Goal: Task Accomplishment & Management: Complete application form

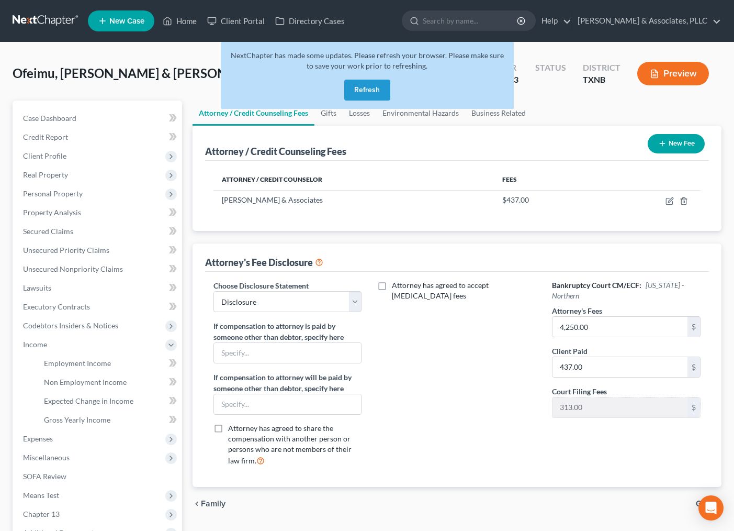
select select "0"
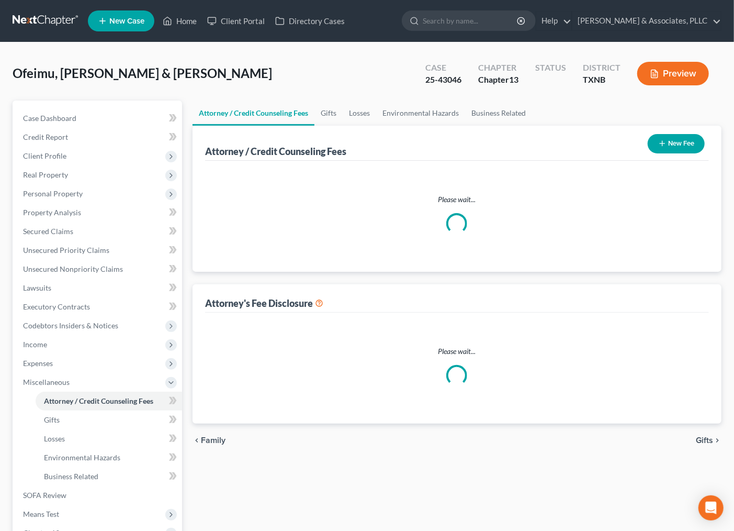
select select "0"
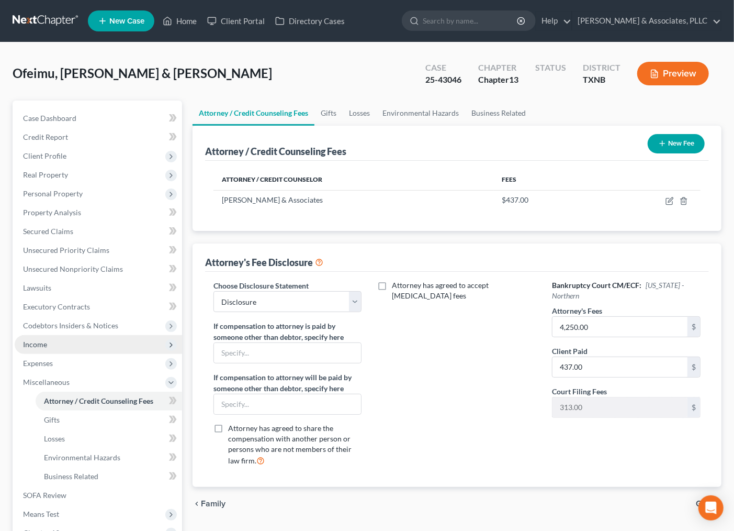
click at [54, 343] on span "Income" at bounding box center [98, 344] width 167 height 19
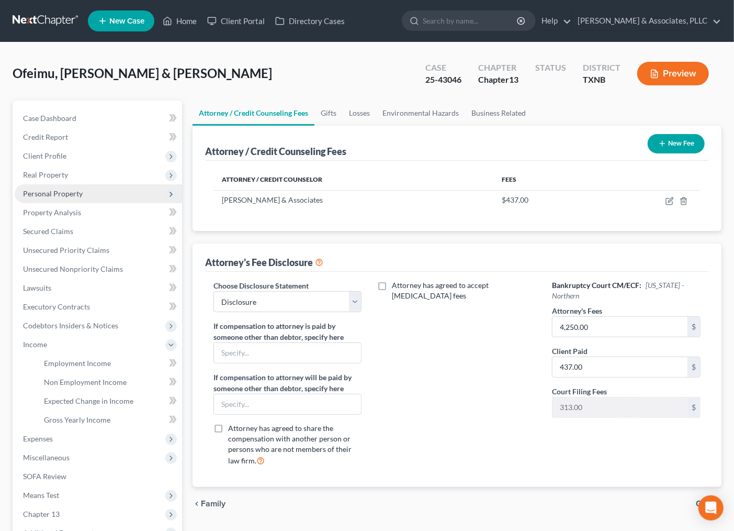
click at [53, 191] on span "Personal Property" at bounding box center [53, 193] width 60 height 9
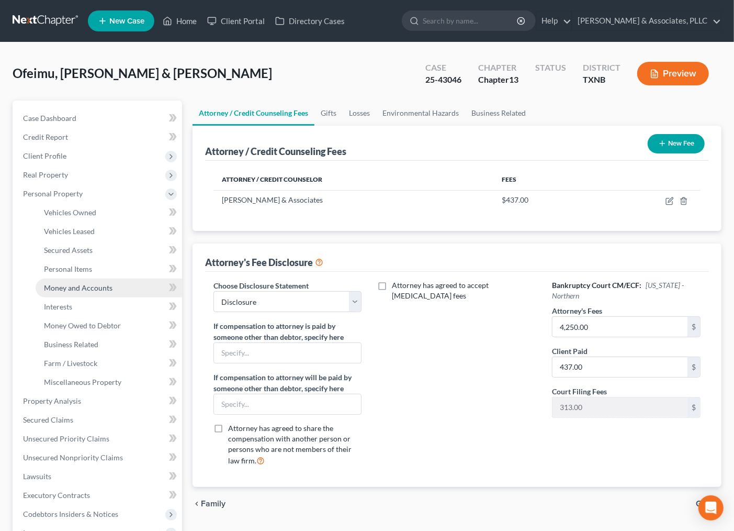
click at [70, 284] on span "Money and Accounts" at bounding box center [78, 287] width 69 height 9
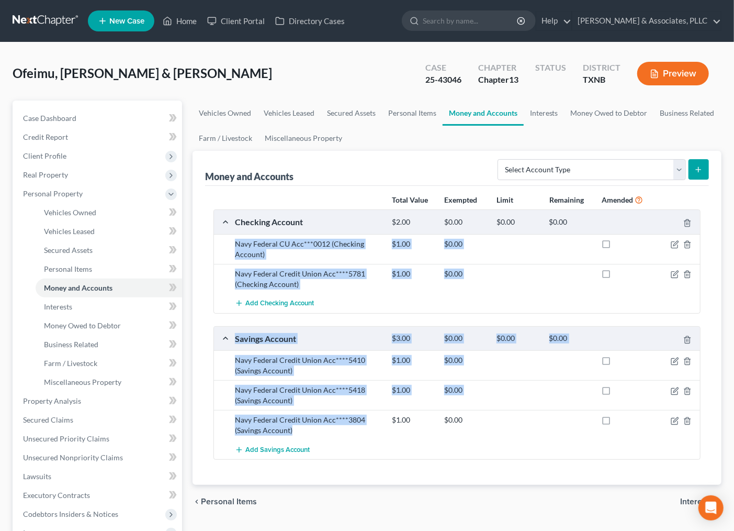
drag, startPoint x: 225, startPoint y: 237, endPoint x: 320, endPoint y: 435, distance: 220.5
click at [320, 435] on div "Checking Account $2.00 $0.00 $0.00 $0.00 Navy Federal CU Acc***0012 (Checking A…" at bounding box center [457, 334] width 487 height 250
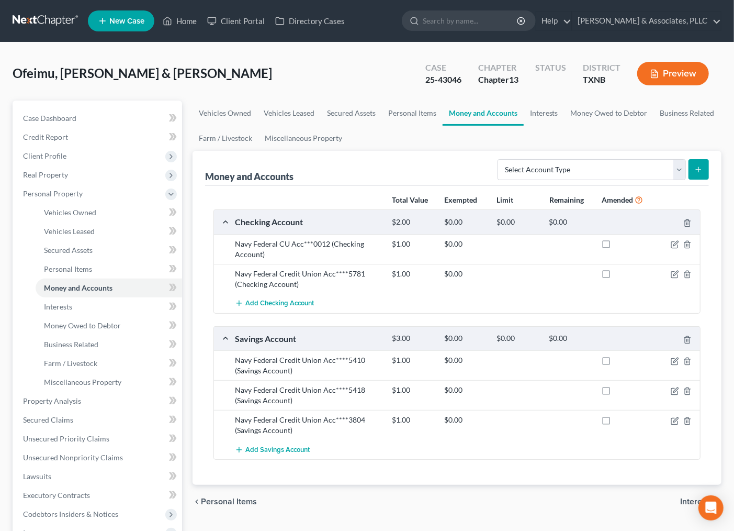
drag, startPoint x: 260, startPoint y: 396, endPoint x: 241, endPoint y: 226, distance: 171.7
click at [241, 226] on div "Checking Account" at bounding box center [308, 221] width 157 height 11
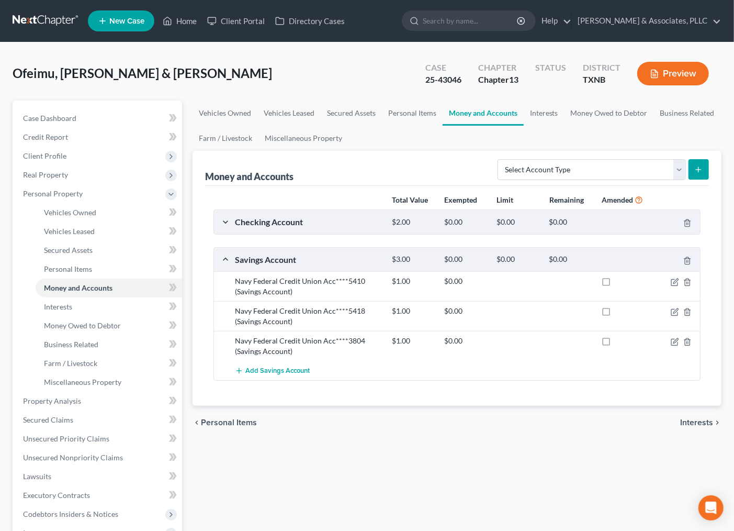
click at [234, 217] on div "Checking Account" at bounding box center [308, 221] width 157 height 11
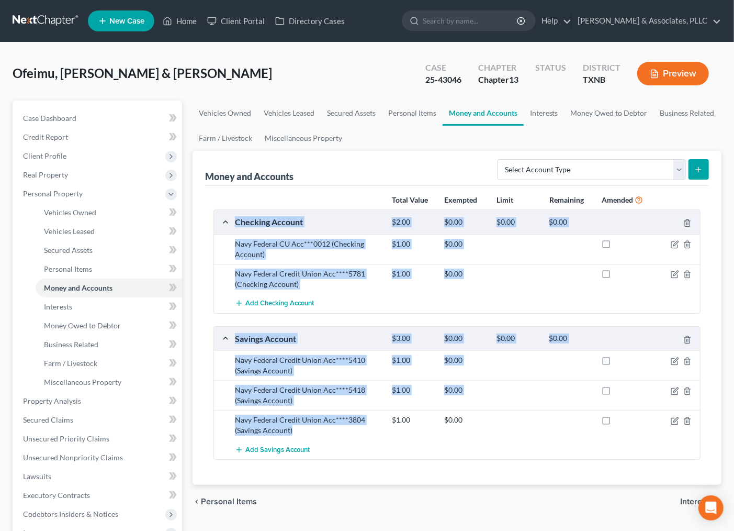
drag, startPoint x: 237, startPoint y: 220, endPoint x: 322, endPoint y: 429, distance: 225.8
click at [322, 429] on div "Checking Account $2.00 $0.00 $0.00 $0.00 Navy Federal CU Acc***0012 (Checking A…" at bounding box center [457, 334] width 487 height 250
copy div "Checking Account $2.00 $0.00 $0.00 $0.00 Navy Federal CU Acc***0012 (Checking A…"
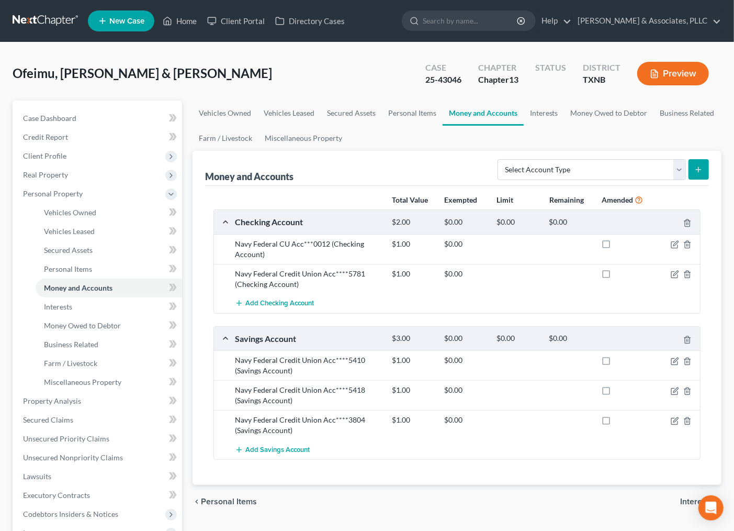
click at [369, 494] on div "chevron_left Personal Items Interests chevron_right" at bounding box center [457, 501] width 529 height 33
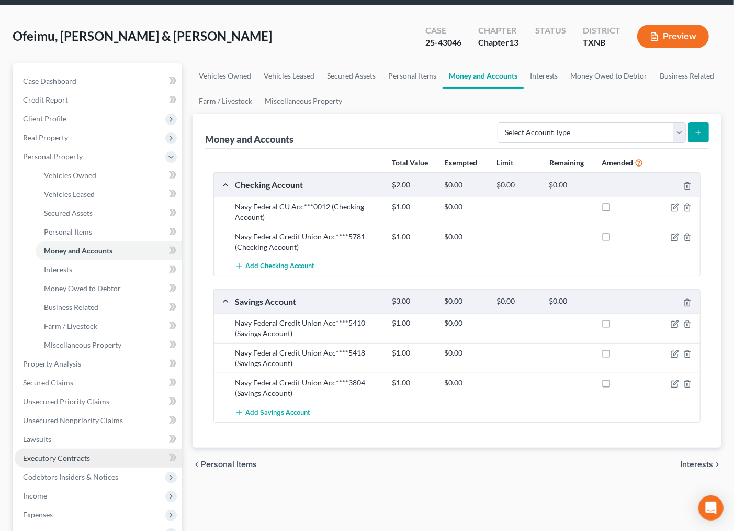
scroll to position [58, 0]
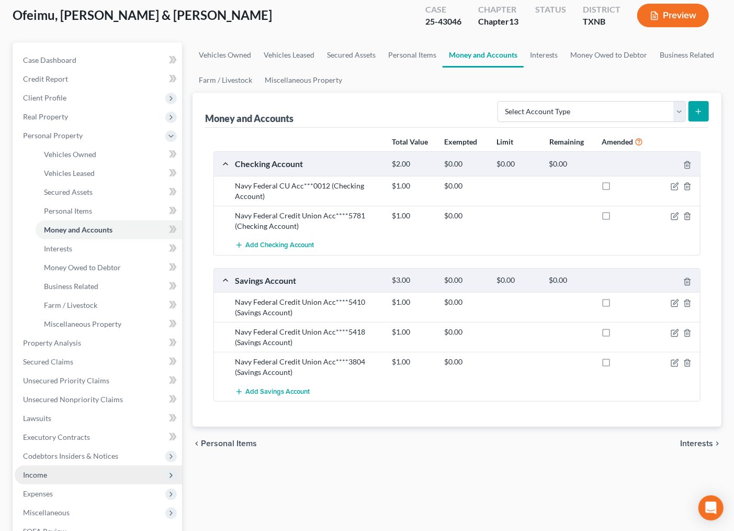
click at [48, 477] on span "Income" at bounding box center [98, 474] width 167 height 19
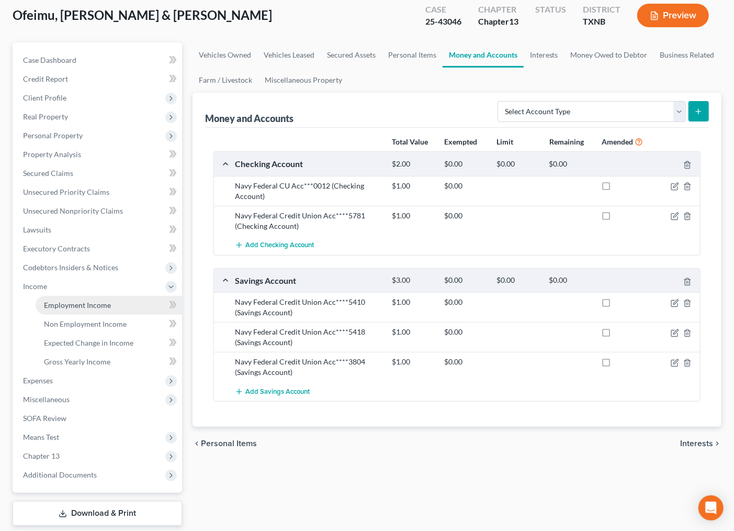
click at [84, 309] on link "Employment Income" at bounding box center [109, 305] width 147 height 19
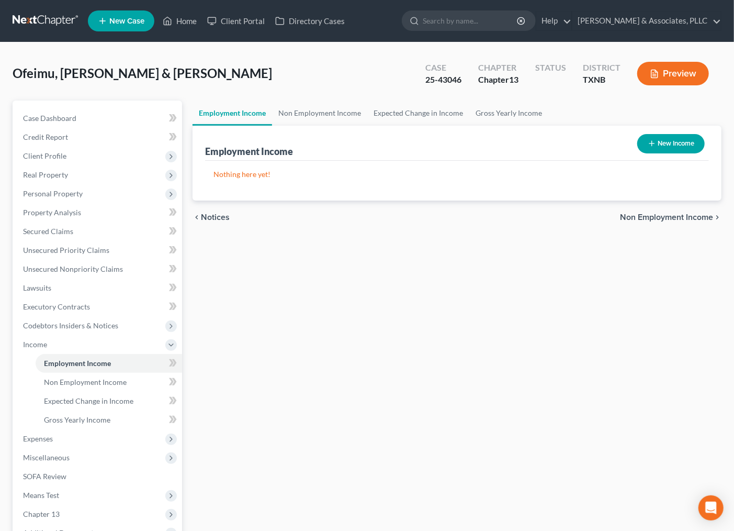
click at [652, 141] on line "button" at bounding box center [652, 143] width 0 height 5
select select "0"
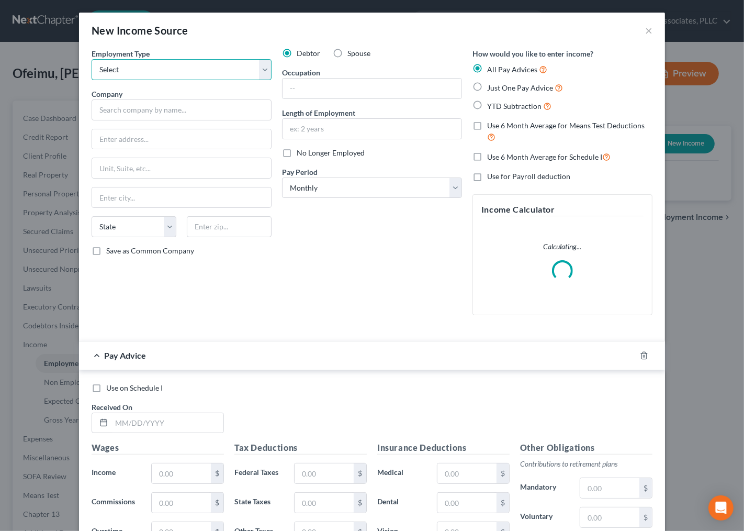
click at [192, 64] on select "Select Full or Part Time Employment Self Employment" at bounding box center [182, 69] width 180 height 21
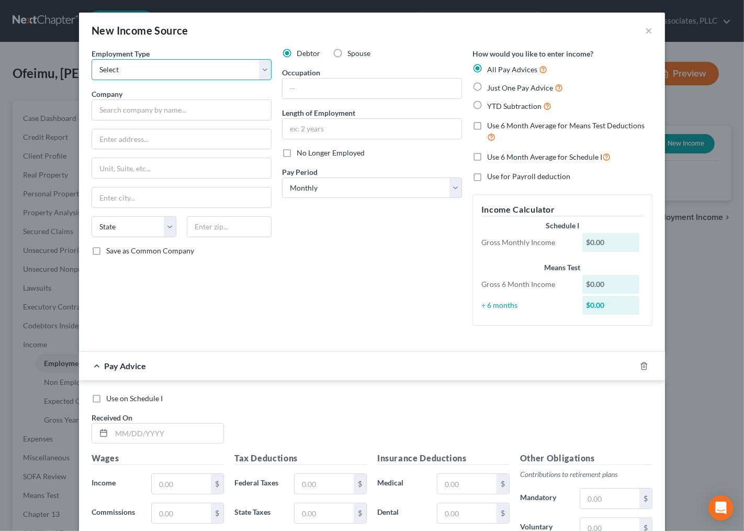
select select "1"
click at [92, 59] on select "Select Full or Part Time Employment Self Employment" at bounding box center [182, 69] width 180 height 21
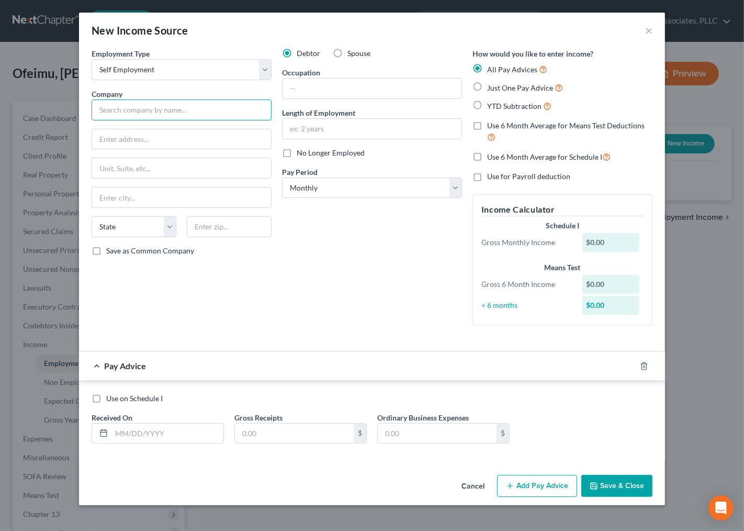
click at [160, 107] on input "text" at bounding box center [182, 109] width 180 height 21
type input "Self Employed"
click at [338, 90] on input "text" at bounding box center [372, 89] width 179 height 20
type input "Yard Mowing"
click at [329, 125] on input "text" at bounding box center [372, 129] width 179 height 20
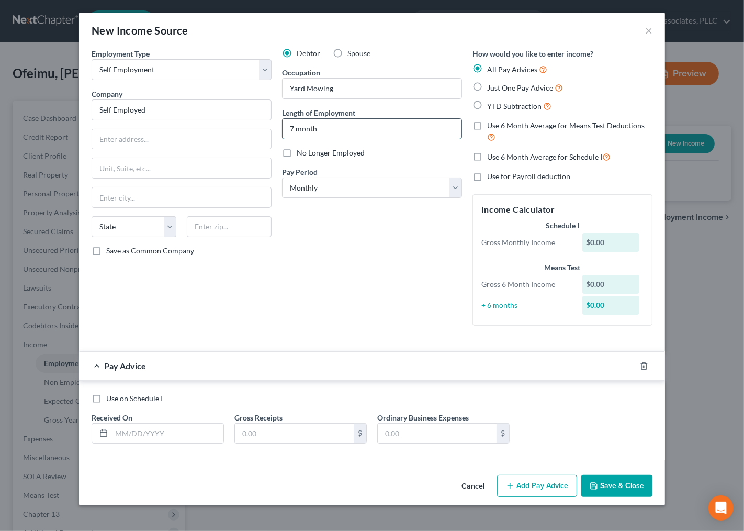
type input "7 months"
drag, startPoint x: 328, startPoint y: 131, endPoint x: 92, endPoint y: 138, distance: 235.6
click at [116, 138] on div "Employment Type * Select Full or Part Time Employment Self Employment Company *…" at bounding box center [372, 195] width 572 height 295
click at [342, 128] on input "text" at bounding box center [372, 129] width 179 height 20
click at [296, 128] on input "7 months" at bounding box center [372, 129] width 179 height 20
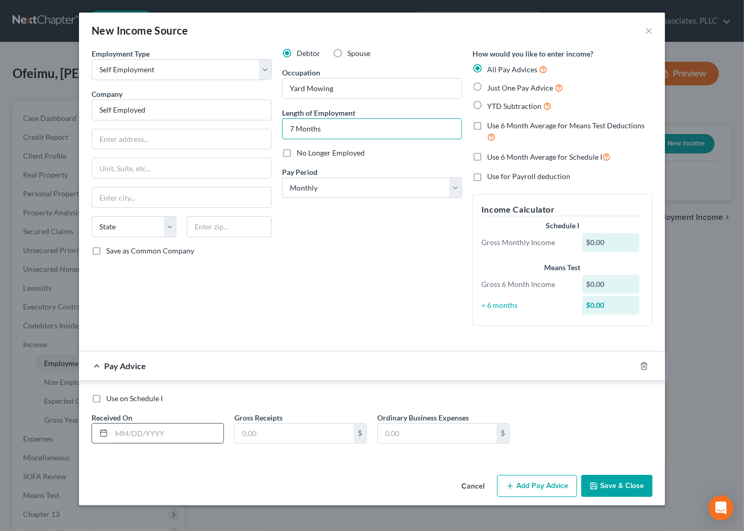
type input "7 Months"
click at [131, 435] on input "text" at bounding box center [167, 433] width 112 height 20
type input "2"
type input "01/31/25"
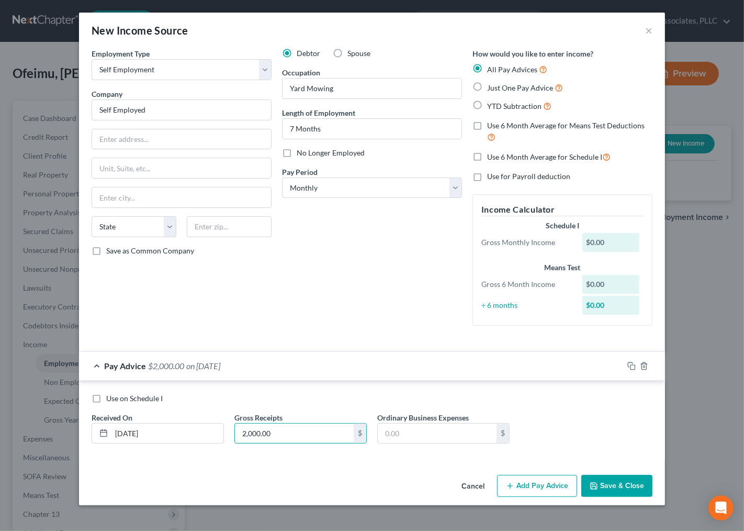
type input "2,000.00"
type input "1,050.00"
click at [630, 364] on icon "button" at bounding box center [632, 366] width 8 height 8
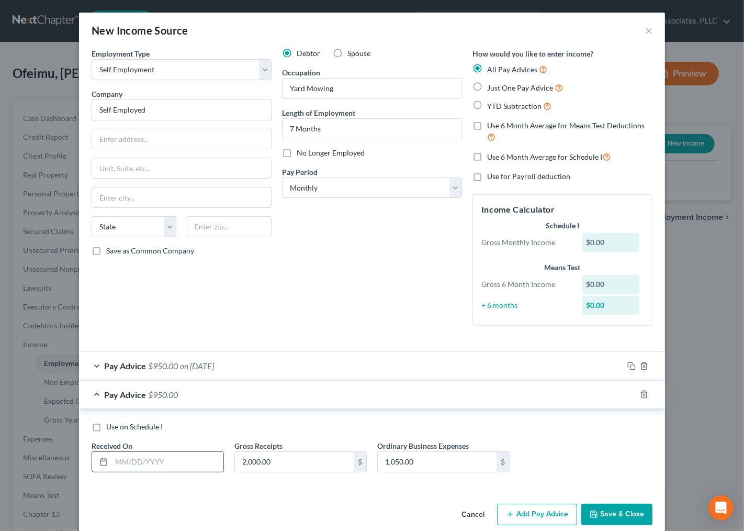
click at [152, 467] on input "text" at bounding box center [167, 462] width 112 height 20
type input "2/28/25"
type input "1,600.00"
drag, startPoint x: 301, startPoint y: 89, endPoint x: 337, endPoint y: 87, distance: 35.7
click at [337, 87] on input "Yard Mowing" at bounding box center [372, 89] width 179 height 20
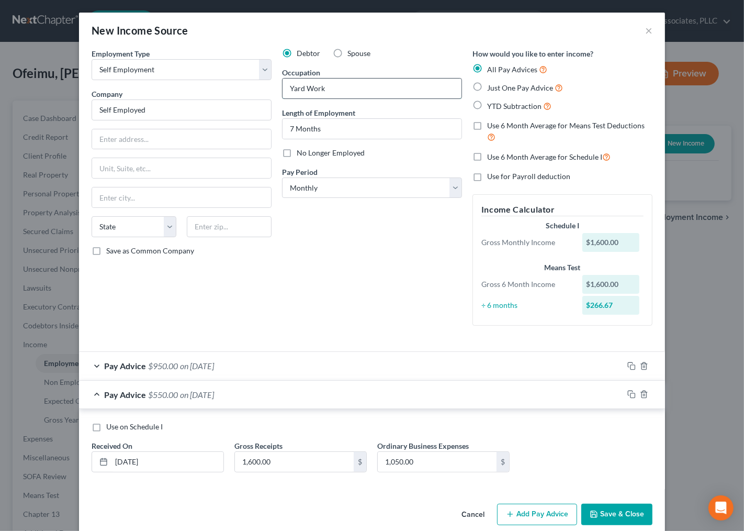
click at [336, 87] on input "Yard Work" at bounding box center [372, 89] width 179 height 20
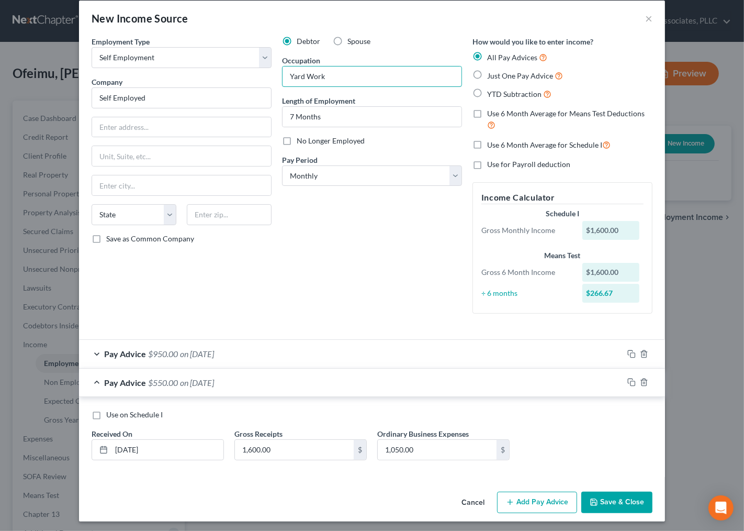
scroll to position [16, 0]
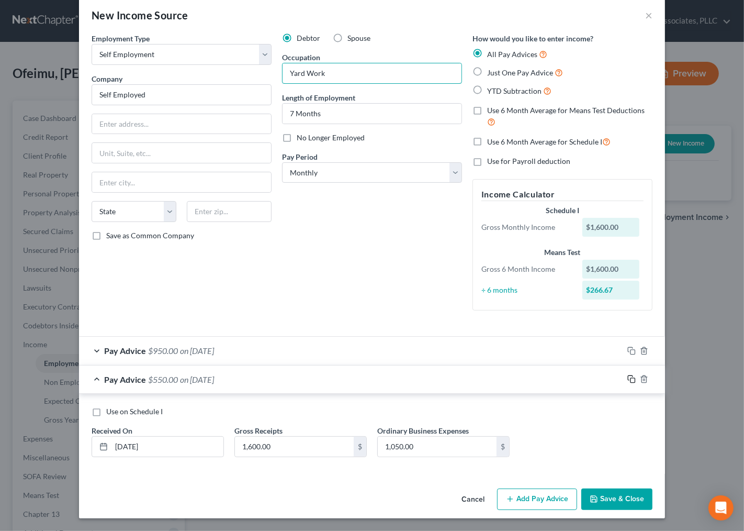
type input "Yard Work"
click at [628, 380] on icon "button" at bounding box center [632, 379] width 8 height 8
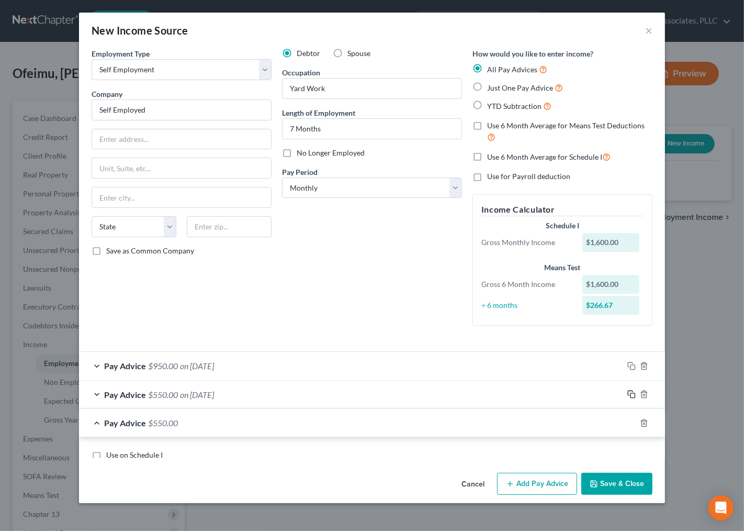
scroll to position [0, 0]
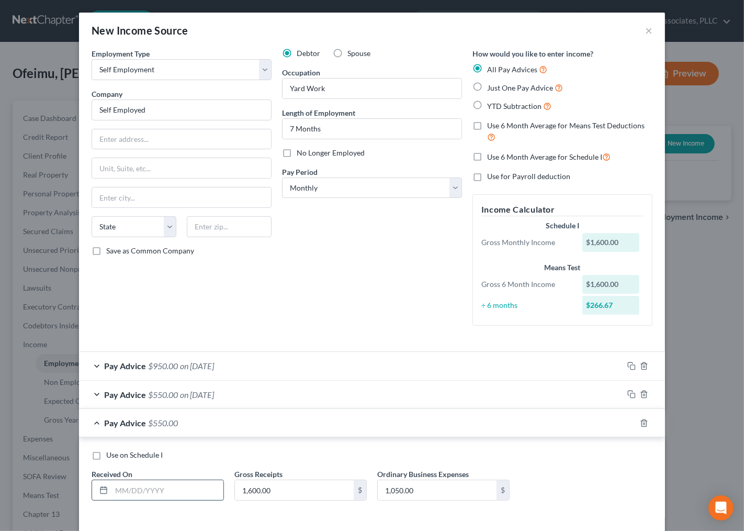
click at [186, 499] on input "text" at bounding box center [167, 490] width 112 height 20
type input "03/31/25"
type input "8"
type input "1,600."
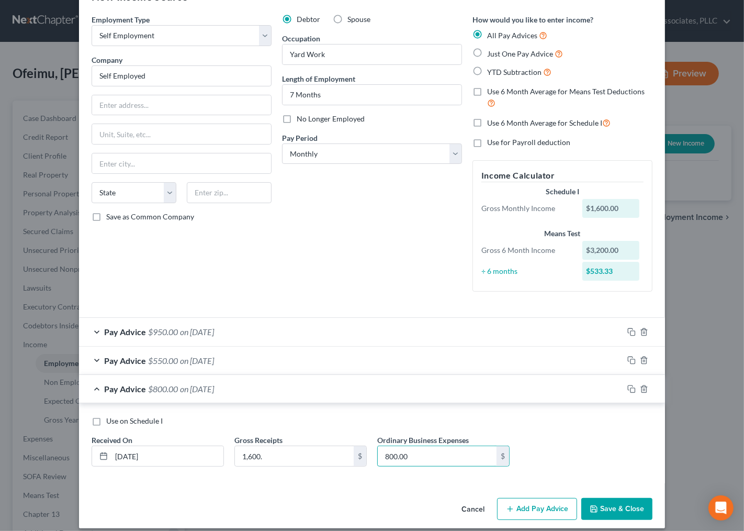
scroll to position [44, 0]
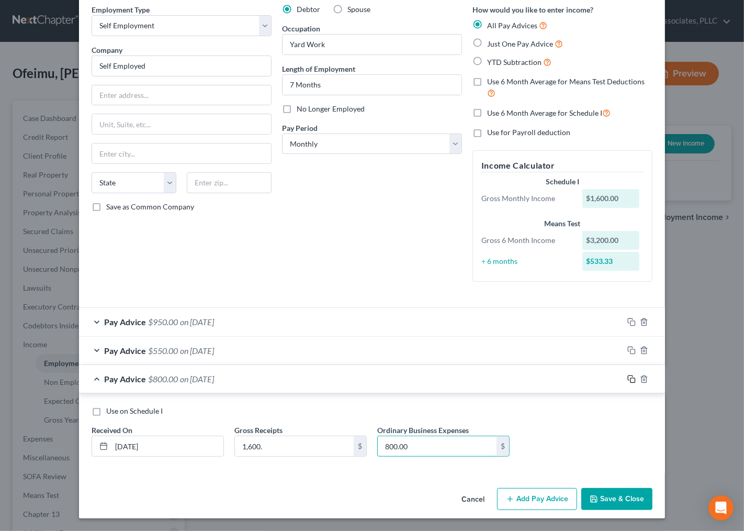
type input "800.00"
click at [629, 378] on icon "button" at bounding box center [632, 379] width 8 height 8
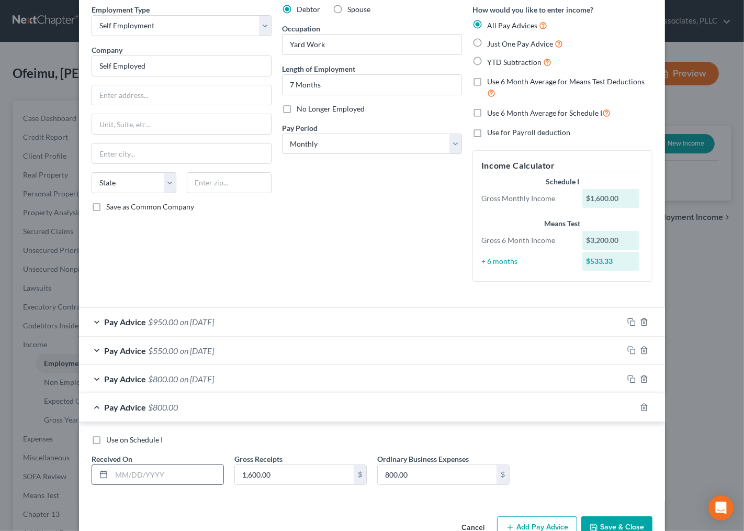
click at [189, 483] on input "text" at bounding box center [167, 475] width 112 height 20
type input "04/30/25"
type input "1"
type input "1,600.00"
click at [421, 474] on input "800.00" at bounding box center [437, 475] width 119 height 20
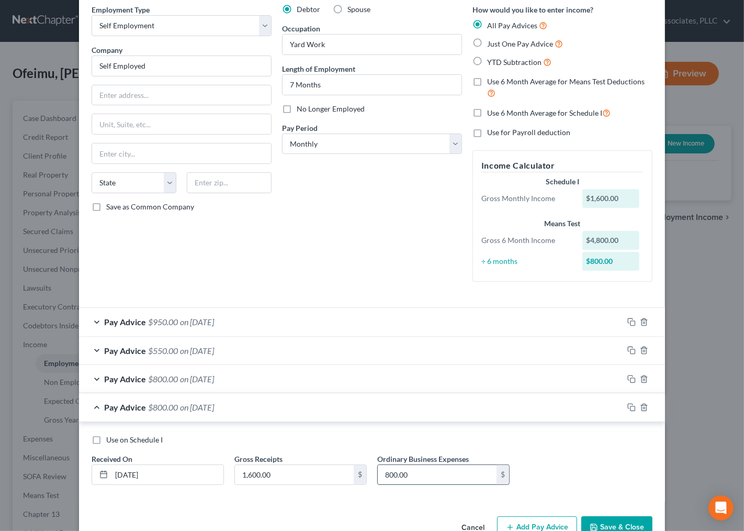
drag, startPoint x: 421, startPoint y: 474, endPoint x: 382, endPoint y: 478, distance: 39.5
click at [382, 478] on input "800.00" at bounding box center [437, 475] width 119 height 20
type input "700.00"
click at [628, 406] on icon "button" at bounding box center [632, 407] width 8 height 8
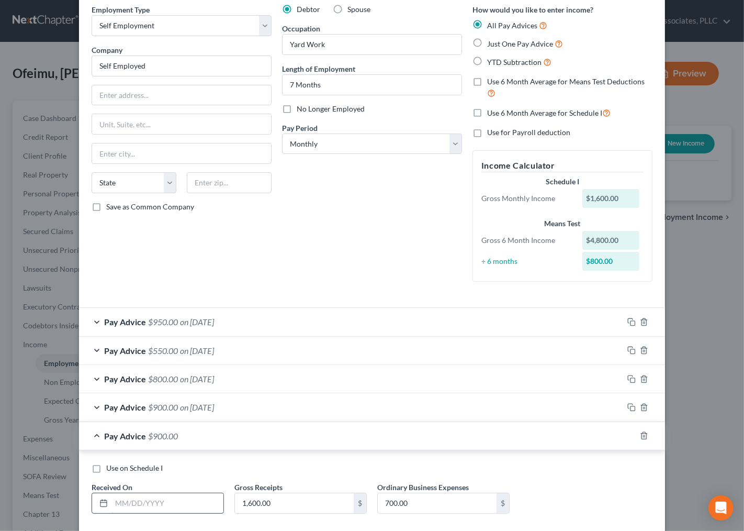
click at [147, 505] on input "text" at bounding box center [167, 503] width 112 height 20
type input "05/31/25"
type input "1,500.00"
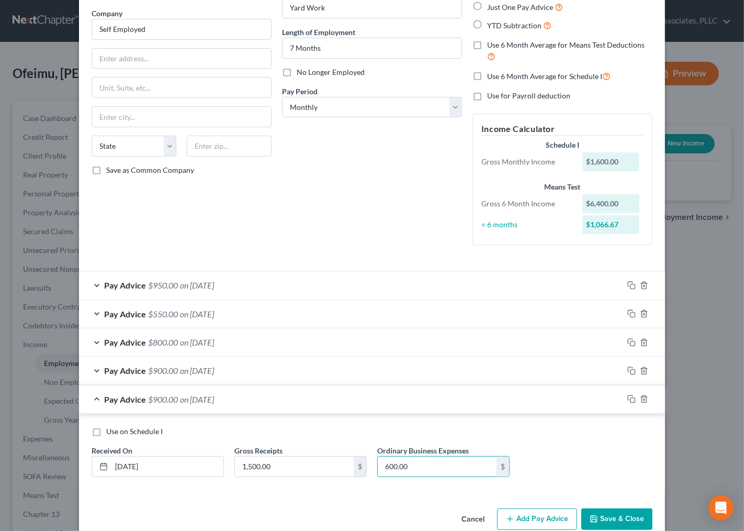
scroll to position [100, 0]
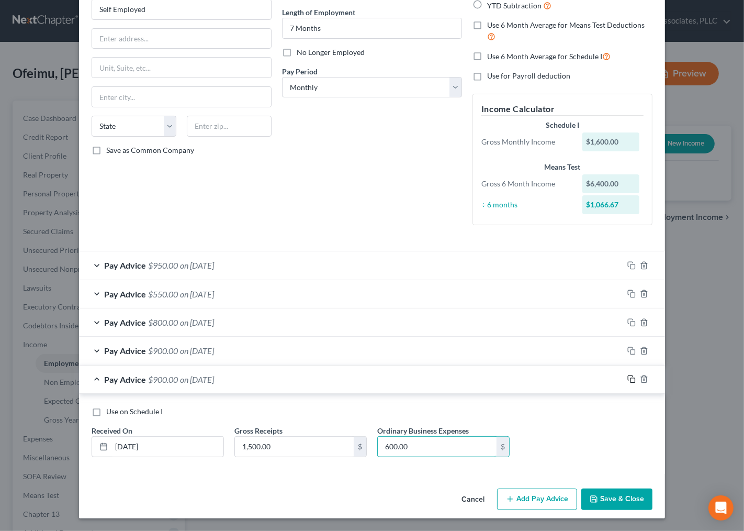
type input "600.00"
click at [631, 378] on rect "button" at bounding box center [633, 380] width 5 height 5
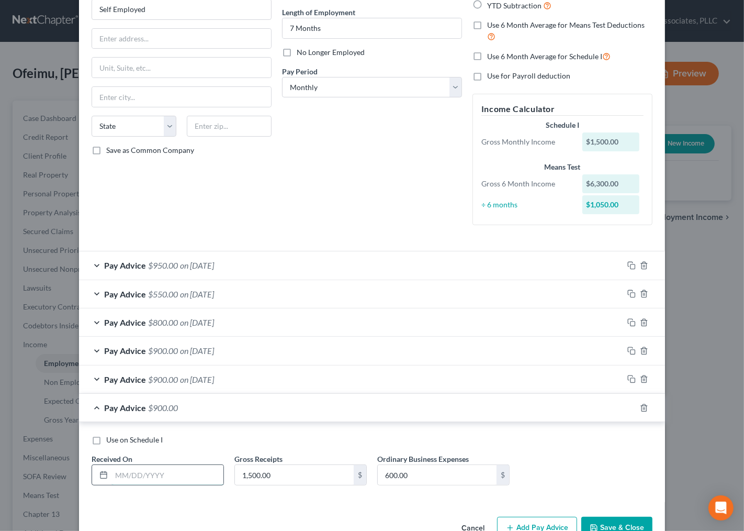
click at [170, 475] on input "text" at bounding box center [167, 475] width 112 height 20
type input "6/30/25"
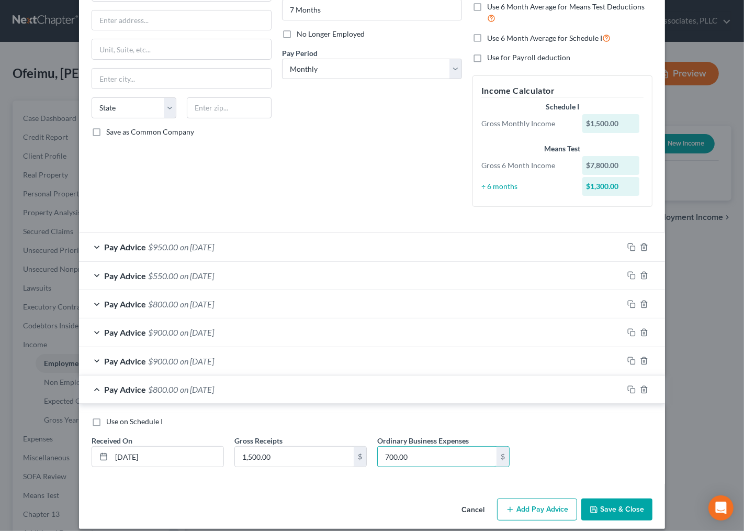
scroll to position [129, 0]
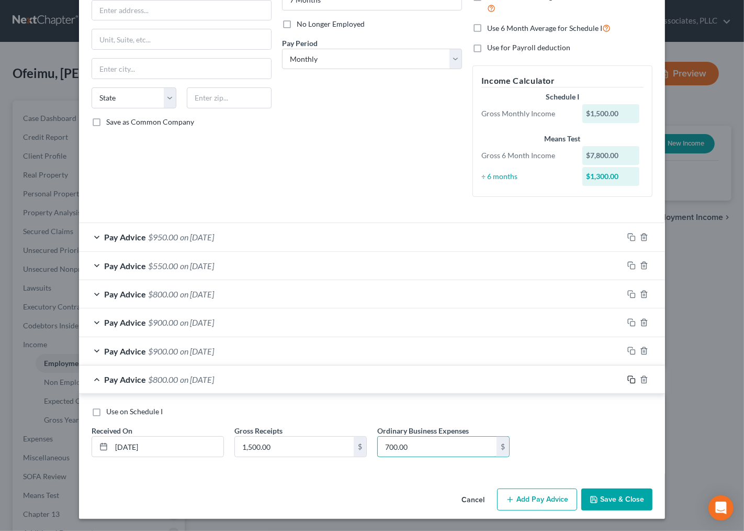
type input "700.00"
click at [628, 379] on icon "button" at bounding box center [632, 379] width 8 height 8
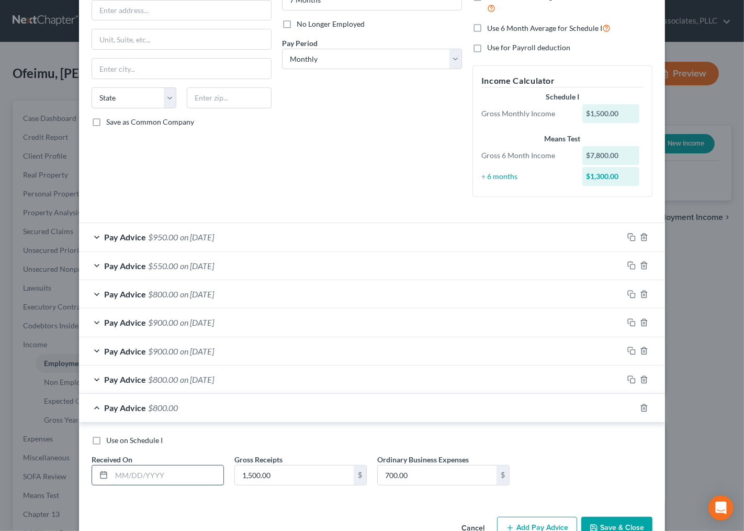
click at [118, 475] on input "text" at bounding box center [167, 475] width 112 height 20
type input "07/31/25"
type input "1,200.00"
type input "800.00"
click at [611, 523] on button "Save & Close" at bounding box center [617, 528] width 71 height 22
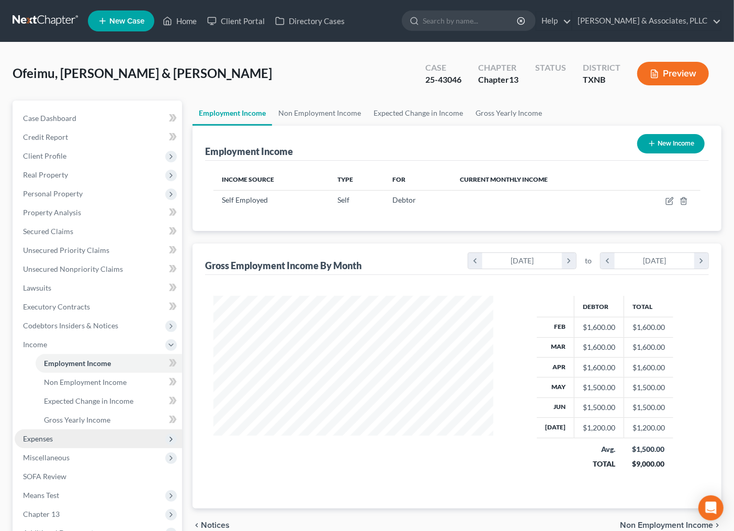
scroll to position [187, 296]
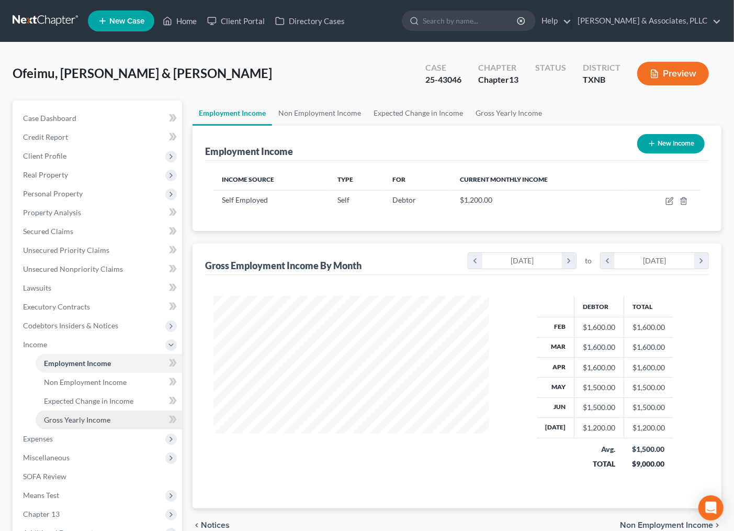
click at [77, 419] on span "Gross Yearly Income" at bounding box center [77, 419] width 66 height 9
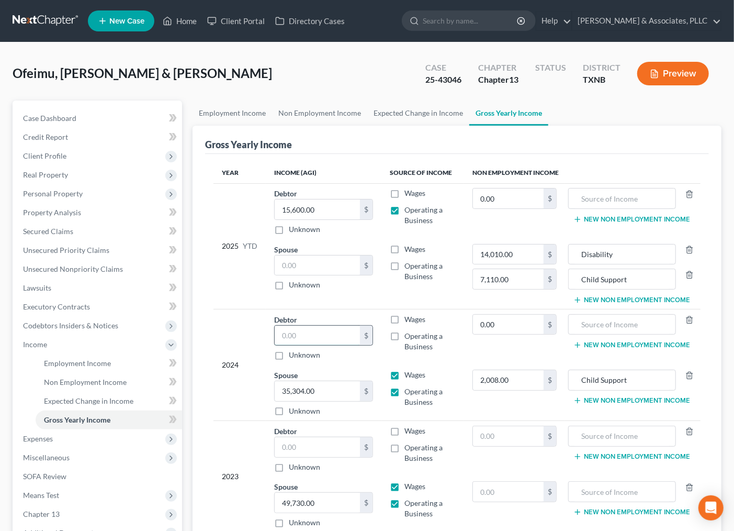
click at [326, 330] on input "text" at bounding box center [317, 336] width 85 height 20
type input "0.00"
click at [311, 453] on input "text" at bounding box center [317, 447] width 85 height 20
type input "1"
type input "0.00"
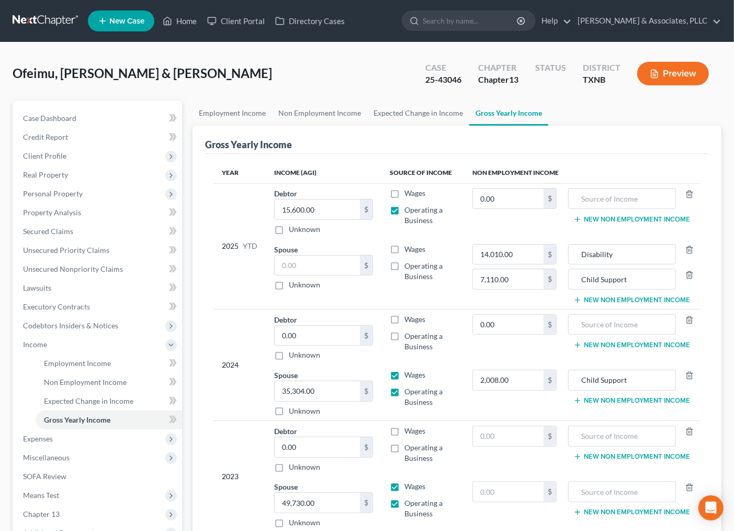
click at [461, 404] on td "Wages Operating a Business" at bounding box center [423, 393] width 83 height 56
click at [68, 367] on link "Employment Income" at bounding box center [109, 363] width 147 height 19
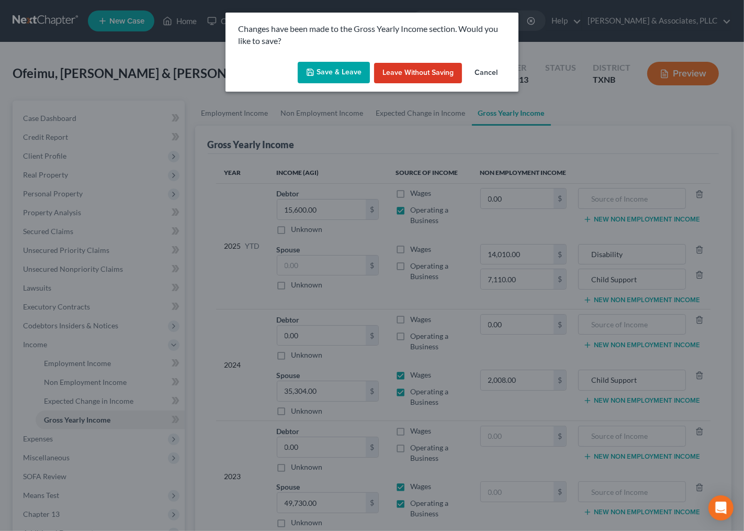
click at [335, 73] on button "Save & Leave" at bounding box center [334, 73] width 72 height 22
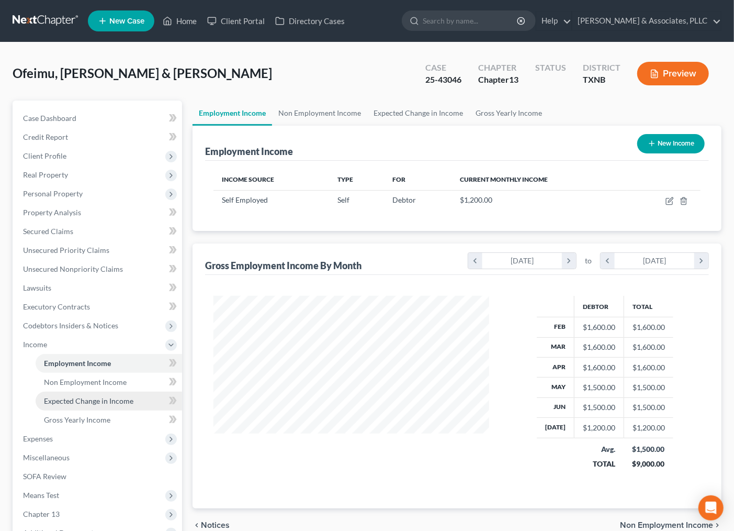
scroll to position [187, 296]
click at [291, 109] on link "Non Employment Income" at bounding box center [319, 112] width 95 height 25
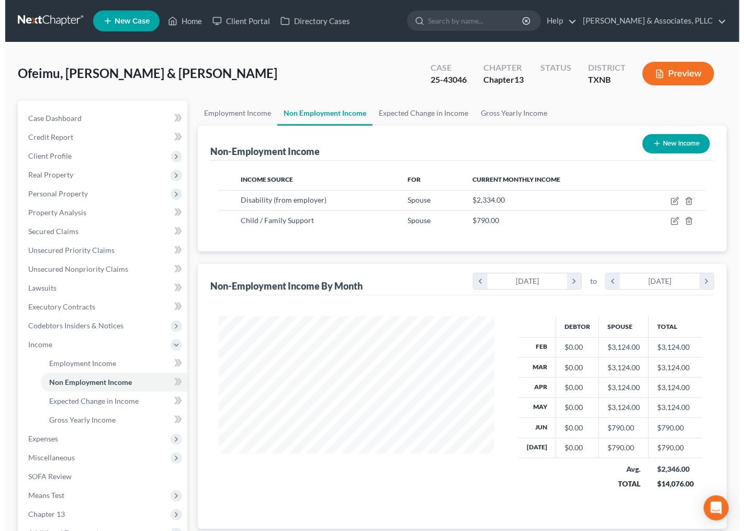
scroll to position [187, 296]
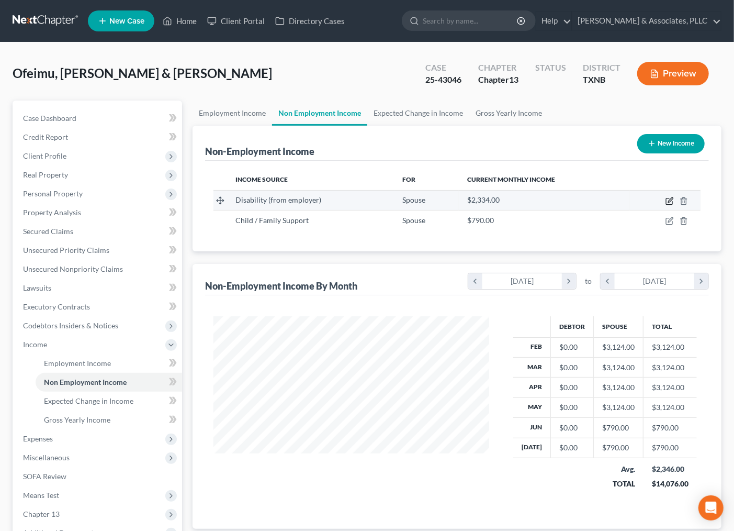
click at [668, 200] on icon "button" at bounding box center [670, 201] width 8 height 8
select select "1"
select select "0"
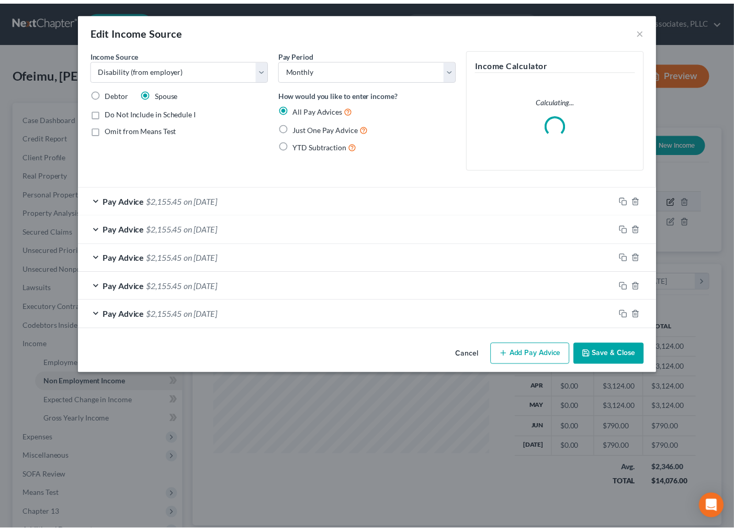
scroll to position [187, 301]
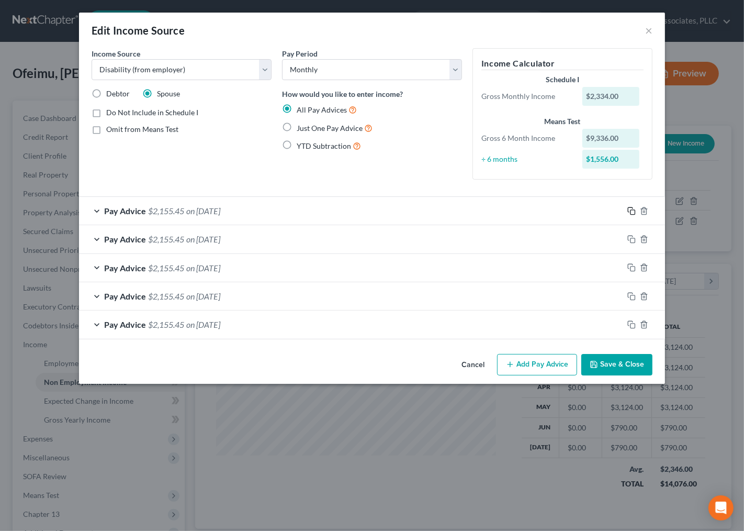
click at [631, 202] on div "Pay Advice $2,155.45 on 05/17/2025" at bounding box center [372, 210] width 586 height 29
click at [631, 213] on icon "button" at bounding box center [632, 211] width 8 height 8
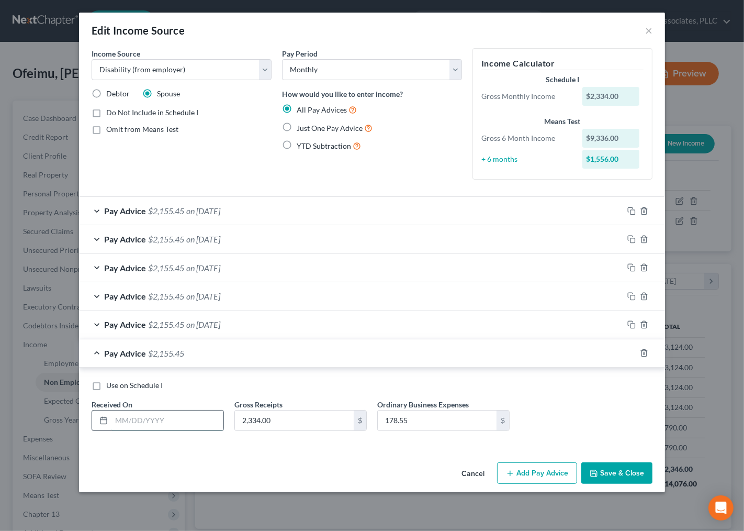
click at [181, 423] on input "text" at bounding box center [167, 420] width 112 height 20
type input "06/17/2025"
click at [631, 354] on rect "button" at bounding box center [633, 354] width 5 height 5
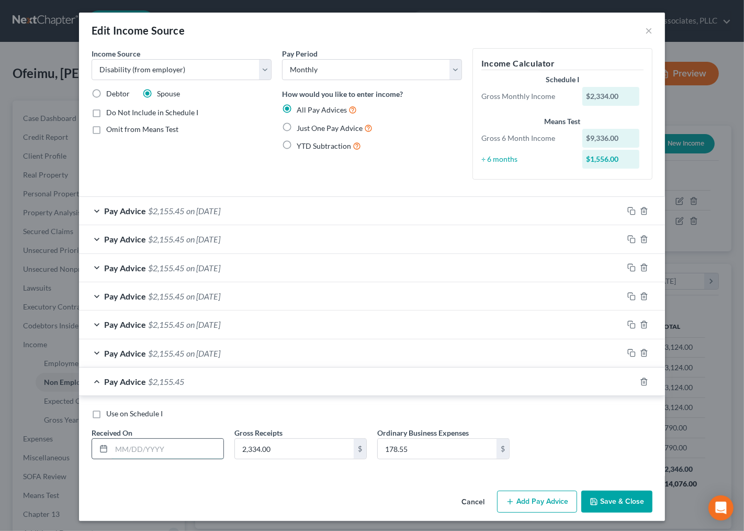
drag, startPoint x: 160, startPoint y: 451, endPoint x: 169, endPoint y: 455, distance: 10.5
click at [160, 451] on input "text" at bounding box center [167, 449] width 112 height 20
type input "07/17/2025"
click at [599, 506] on button "Save & Close" at bounding box center [617, 501] width 71 height 22
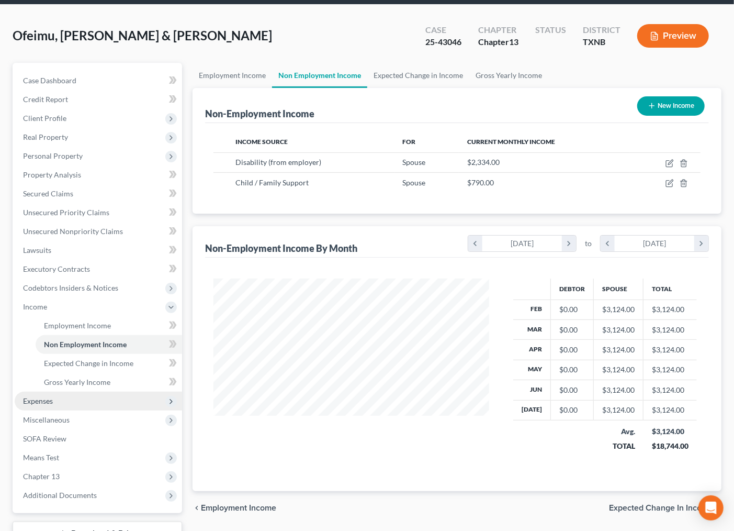
scroll to position [58, 0]
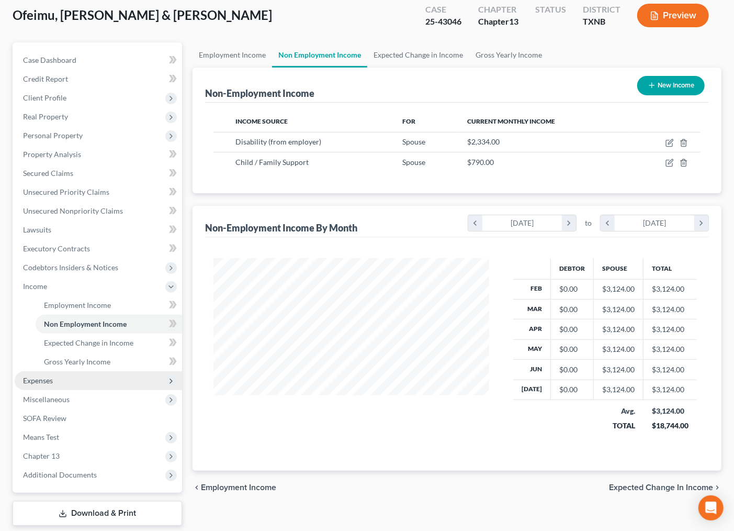
click at [73, 385] on span "Expenses" at bounding box center [98, 380] width 167 height 19
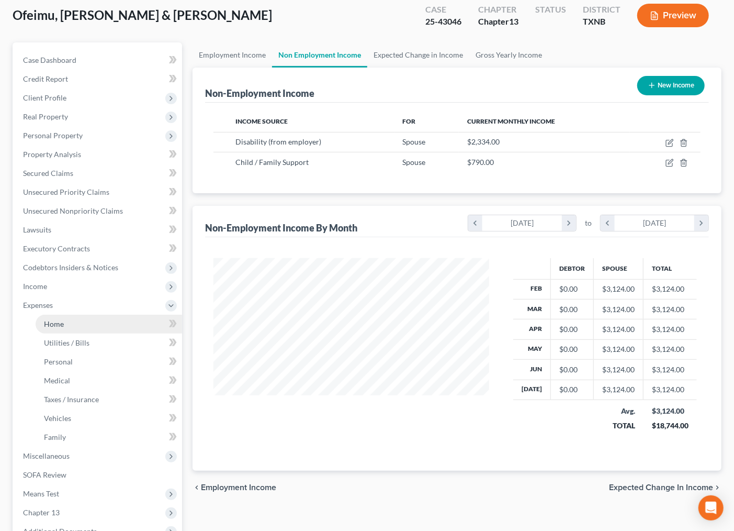
click at [63, 323] on span "Home" at bounding box center [54, 323] width 20 height 9
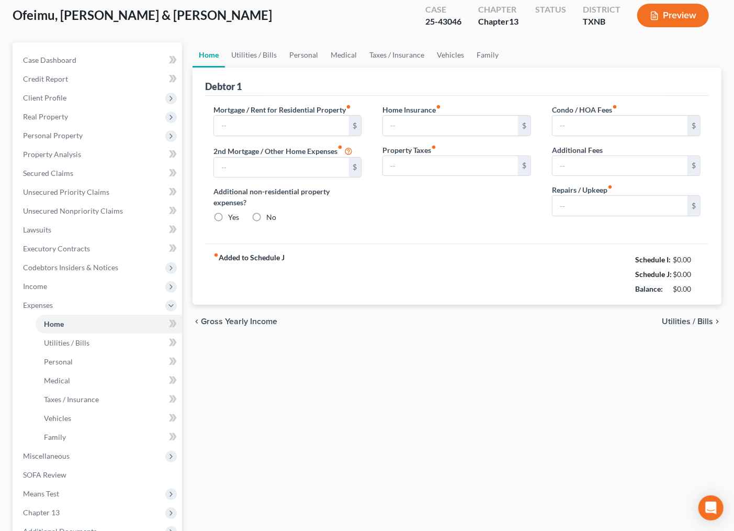
type input "1,600.00"
radio input "true"
type input "0.00"
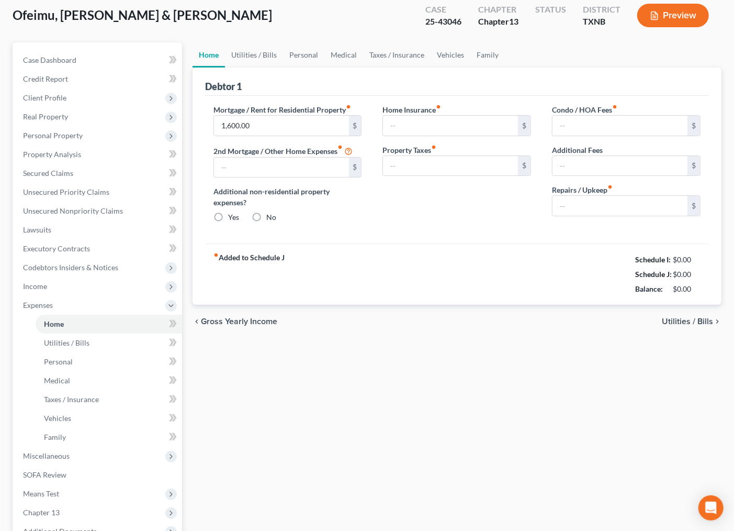
type input "0.00"
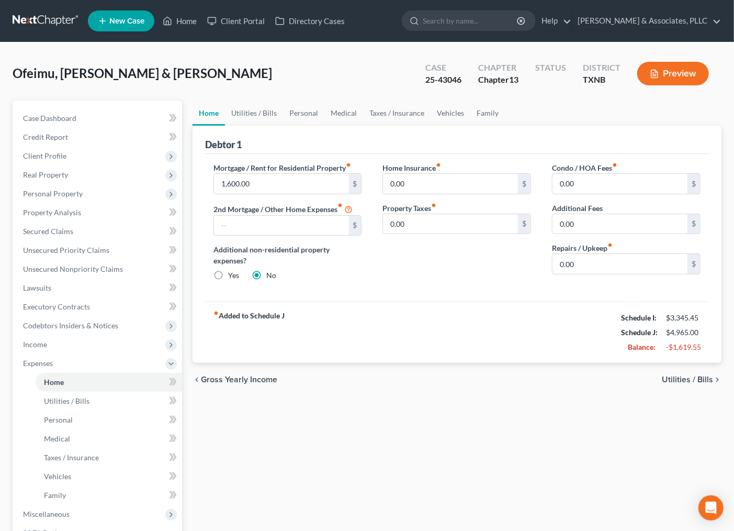
click at [402, 284] on div "Home Insurance fiber_manual_record 0.00 $ Property Taxes fiber_manual_record 0.…" at bounding box center [457, 225] width 170 height 127
drag, startPoint x: 58, startPoint y: 341, endPoint x: 69, endPoint y: 310, distance: 33.3
click at [69, 310] on ul "Case Dashboard Payments Invoices Payments Payments Credit Report Client Profile" at bounding box center [98, 354] width 167 height 490
click at [53, 264] on span "Unsecured Nonpriority Claims" at bounding box center [73, 268] width 100 height 9
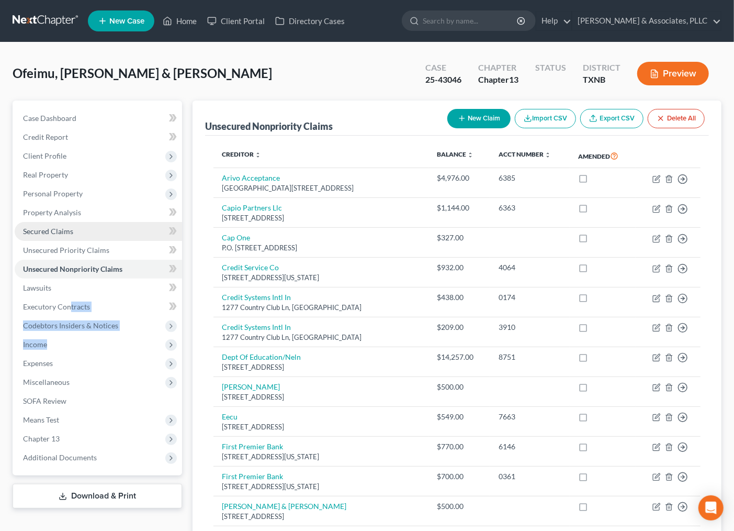
click at [51, 232] on span "Secured Claims" at bounding box center [48, 231] width 50 height 9
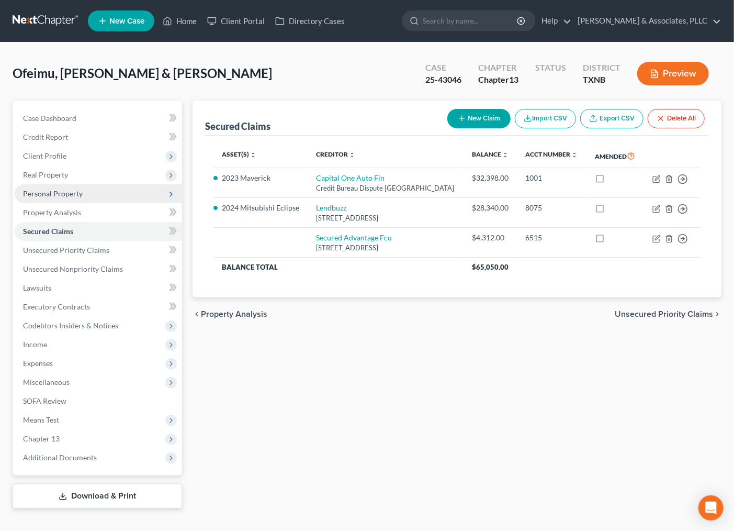
click at [58, 192] on span "Personal Property" at bounding box center [53, 193] width 60 height 9
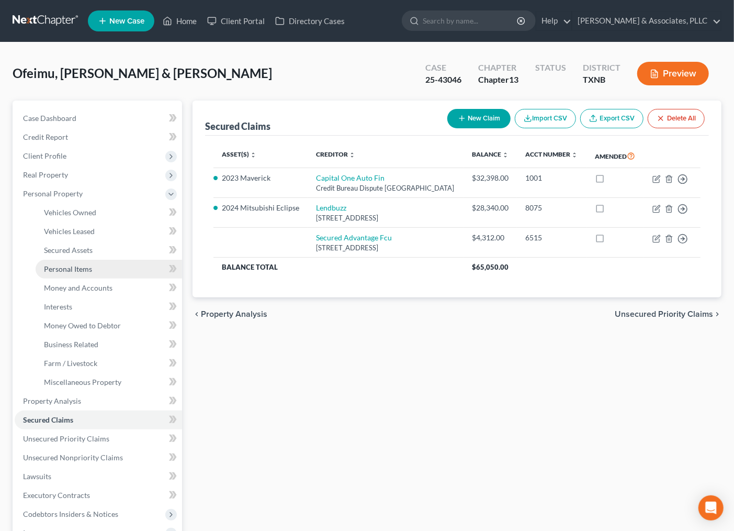
click at [73, 271] on span "Personal Items" at bounding box center [68, 268] width 48 height 9
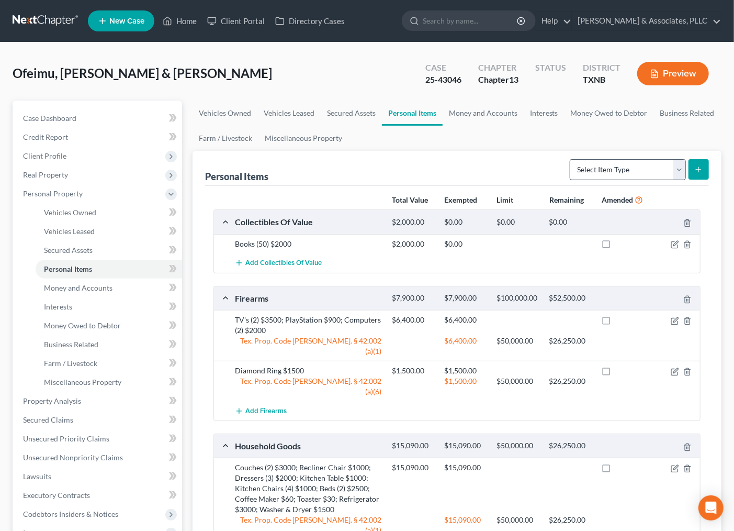
drag, startPoint x: 603, startPoint y: 156, endPoint x: 607, endPoint y: 161, distance: 6.4
click at [605, 156] on div "Select Item Type Clothing Collectibles Of Value Electronics Firearms Household …" at bounding box center [637, 169] width 143 height 28
click at [607, 162] on select "Select Item Type Clothing Collectibles Of Value Electronics Firearms Household …" at bounding box center [628, 169] width 116 height 21
click at [629, 178] on select "Select Item Type Clothing Collectibles Of Value Electronics Firearms Household …" at bounding box center [628, 169] width 116 height 21
click at [700, 163] on button "submit" at bounding box center [699, 169] width 20 height 20
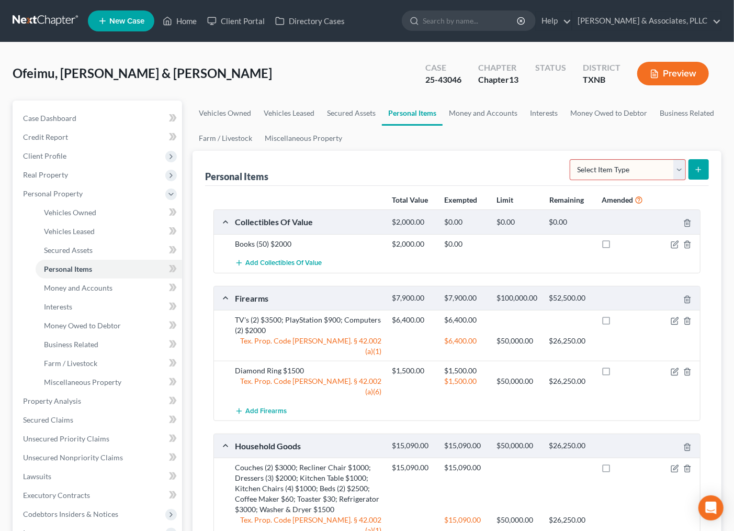
click at [651, 166] on select "Select Item Type Clothing Collectibles Of Value Electronics Firearms Household …" at bounding box center [628, 169] width 116 height 21
select select "clothing"
click at [571, 159] on select "Select Item Type Clothing Collectibles Of Value Electronics Firearms Household …" at bounding box center [628, 169] width 116 height 21
click at [697, 165] on icon "submit" at bounding box center [699, 169] width 8 height 8
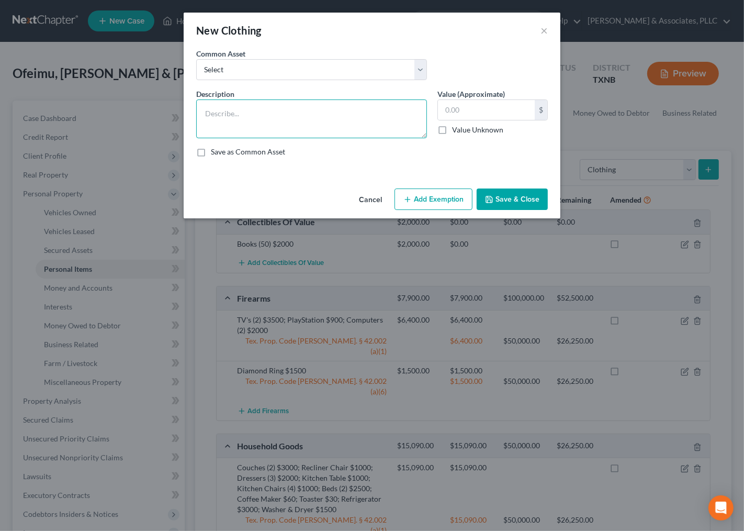
click at [272, 114] on textarea at bounding box center [311, 118] width 231 height 39
click at [286, 126] on textarea "Women's Apparel $2000; Men's Apparel $2500; Children's Apparel $1500" at bounding box center [311, 118] width 231 height 39
type textarea "Women's Apparel $2000; Men's Apparel $2500; Children's Apparel $1500"
click at [505, 107] on input "text" at bounding box center [486, 110] width 97 height 20
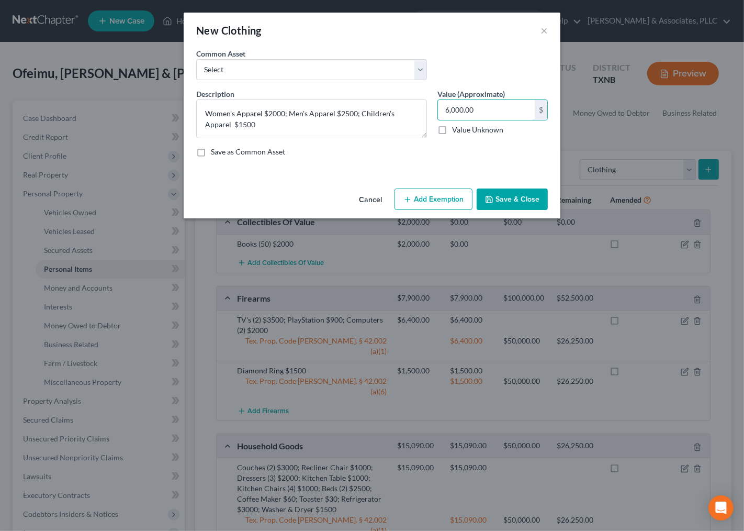
type input "6,000.00"
click at [454, 199] on button "Add Exemption" at bounding box center [434, 199] width 78 height 22
select select "2"
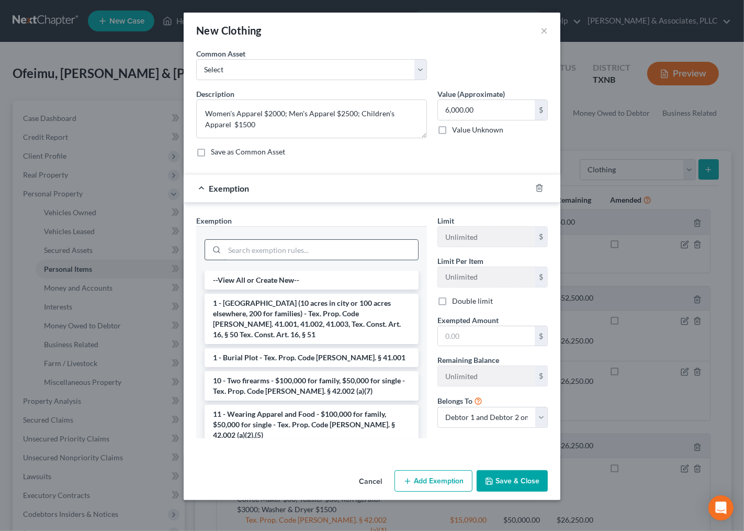
click at [337, 248] on input "search" at bounding box center [322, 250] width 194 height 20
click at [306, 405] on li "11 - Wearing Apparel and Food - $100,000 for family, $50,000 for single - Tex. …" at bounding box center [312, 425] width 214 height 40
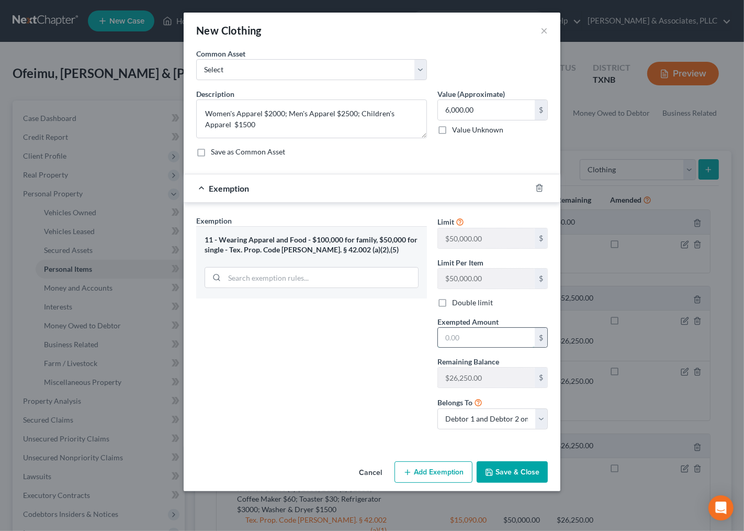
click at [467, 341] on input "text" at bounding box center [486, 338] width 97 height 20
type input "6,000.00"
click at [501, 482] on button "Save & Close" at bounding box center [512, 472] width 71 height 22
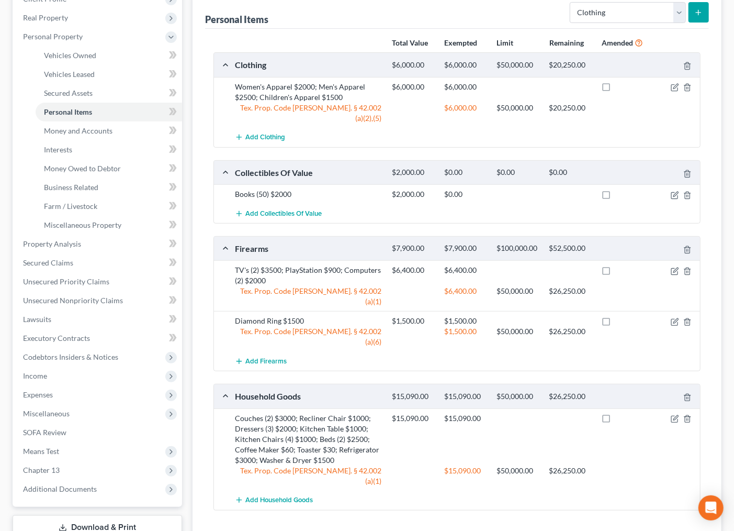
scroll to position [174, 0]
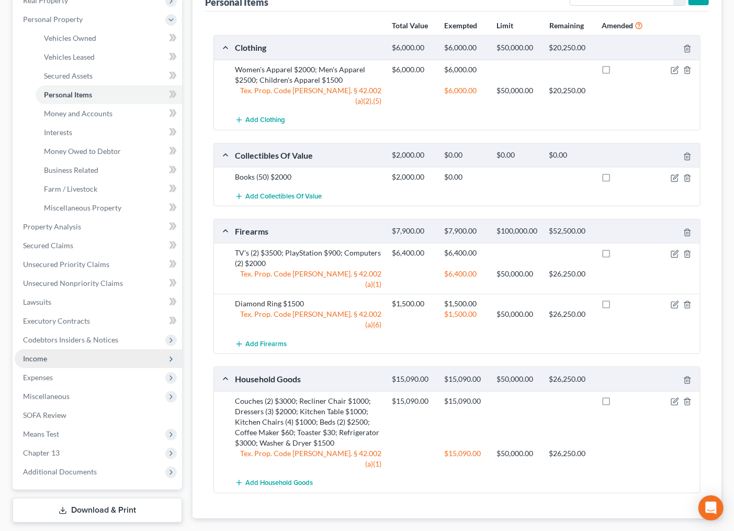
click at [46, 360] on span "Income" at bounding box center [35, 358] width 24 height 9
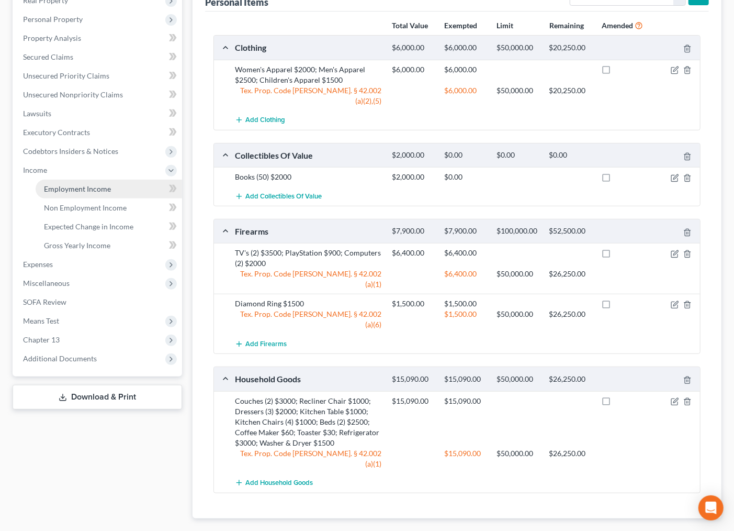
click at [88, 185] on span "Employment Income" at bounding box center [77, 188] width 67 height 9
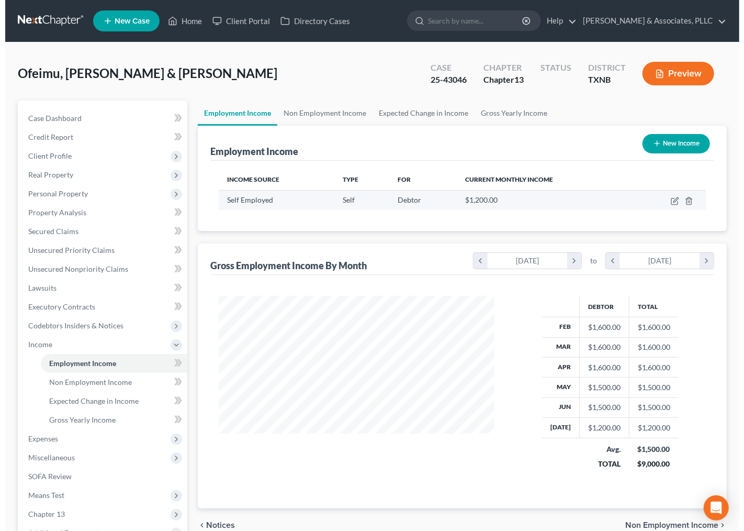
scroll to position [187, 296]
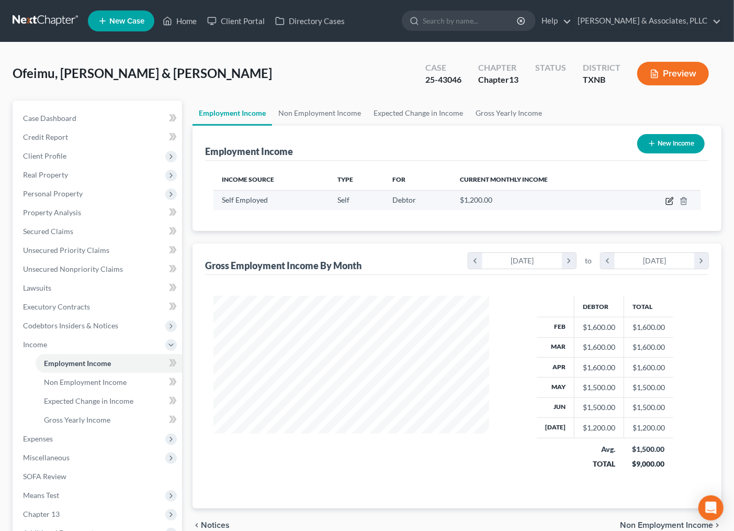
click at [667, 202] on icon "button" at bounding box center [670, 201] width 8 height 8
select select "1"
select select "0"
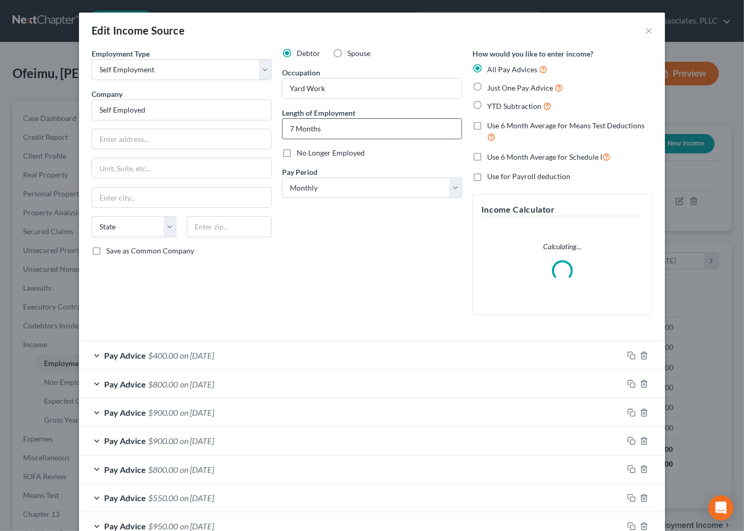
scroll to position [187, 301]
drag, startPoint x: 270, startPoint y: 91, endPoint x: 234, endPoint y: 94, distance: 35.7
click at [234, 94] on div "Employment Type * Select Full or Part Time Employment Self Employment Company *…" at bounding box center [372, 190] width 572 height 284
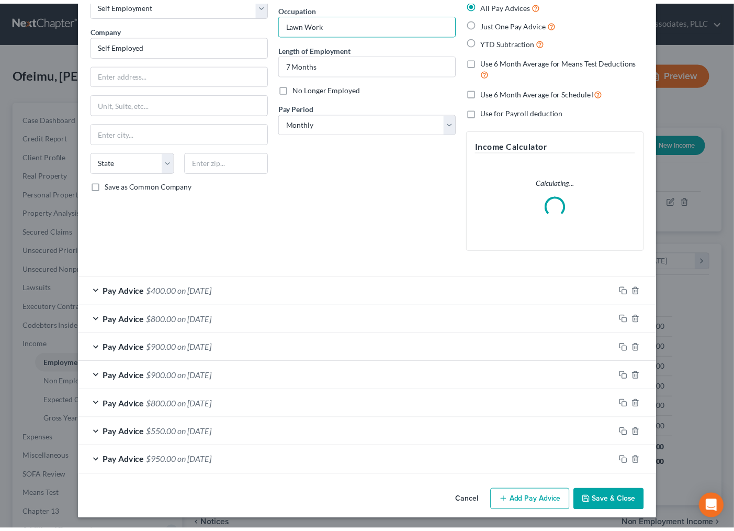
scroll to position [67, 0]
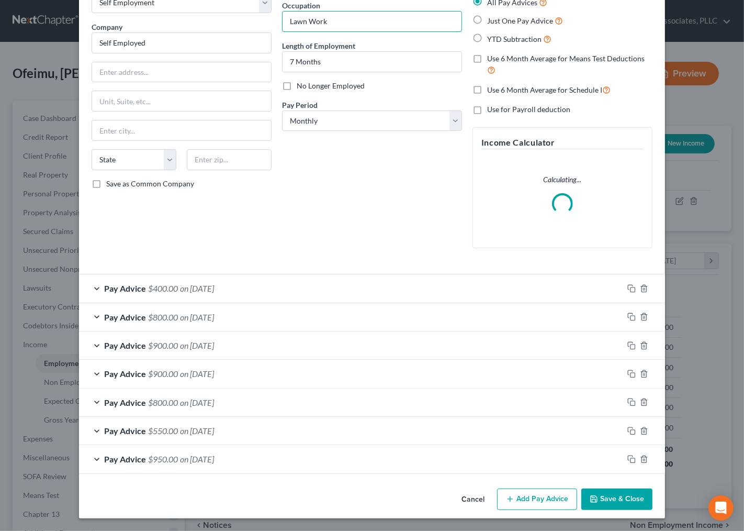
type input "Lawn Work"
click at [599, 492] on button "Save & Close" at bounding box center [617, 499] width 71 height 22
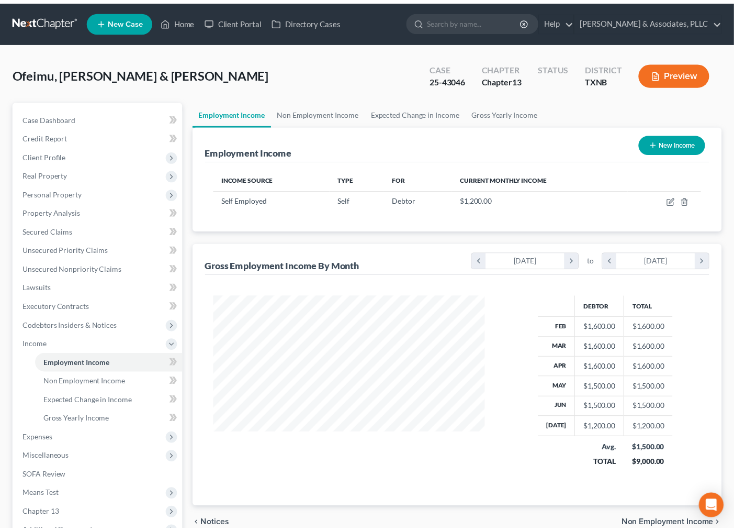
scroll to position [523227, 523118]
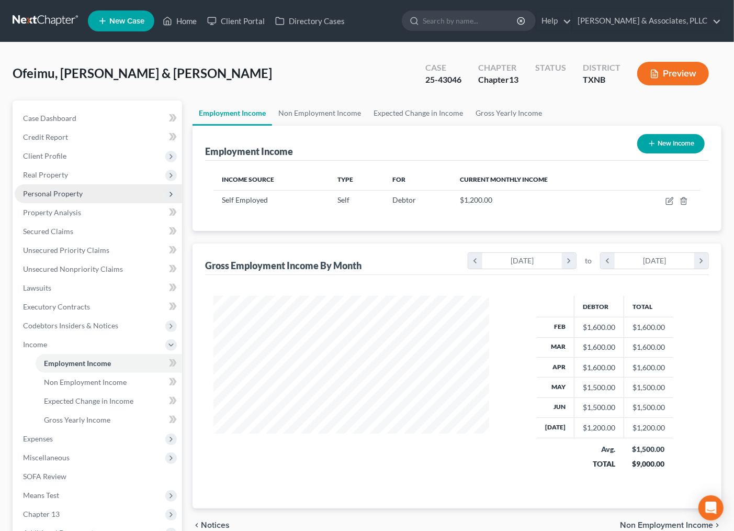
click at [42, 194] on span "Personal Property" at bounding box center [53, 193] width 60 height 9
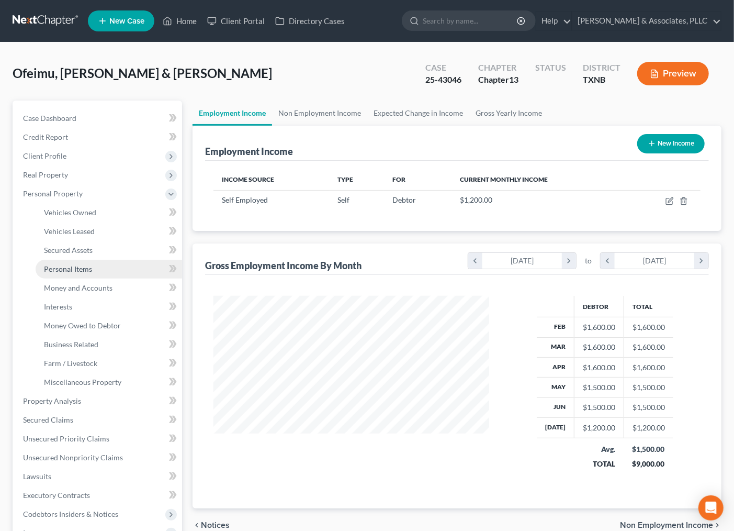
click at [67, 267] on span "Personal Items" at bounding box center [68, 268] width 48 height 9
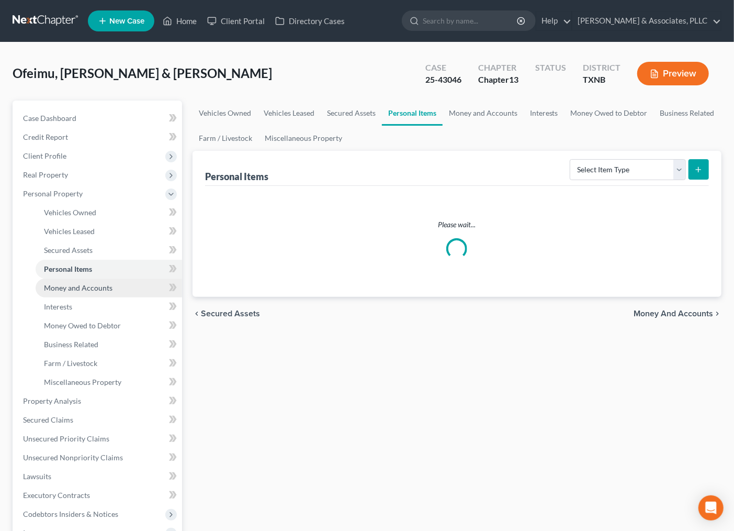
click at [67, 285] on span "Money and Accounts" at bounding box center [78, 287] width 69 height 9
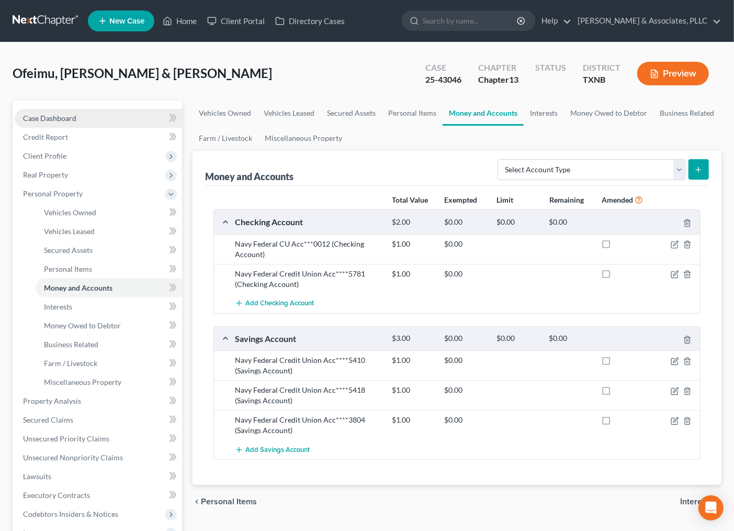
click at [54, 117] on span "Case Dashboard" at bounding box center [49, 118] width 53 height 9
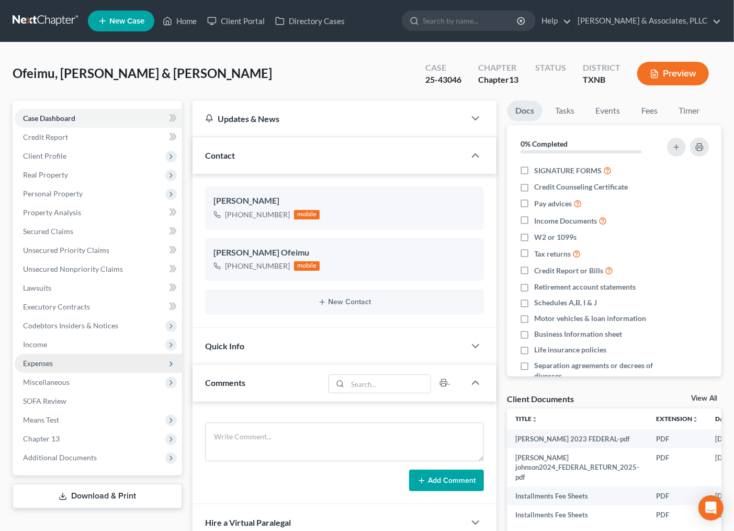
drag, startPoint x: 42, startPoint y: 379, endPoint x: 33, endPoint y: 368, distance: 14.1
click at [42, 379] on span "Miscellaneous" at bounding box center [46, 381] width 47 height 9
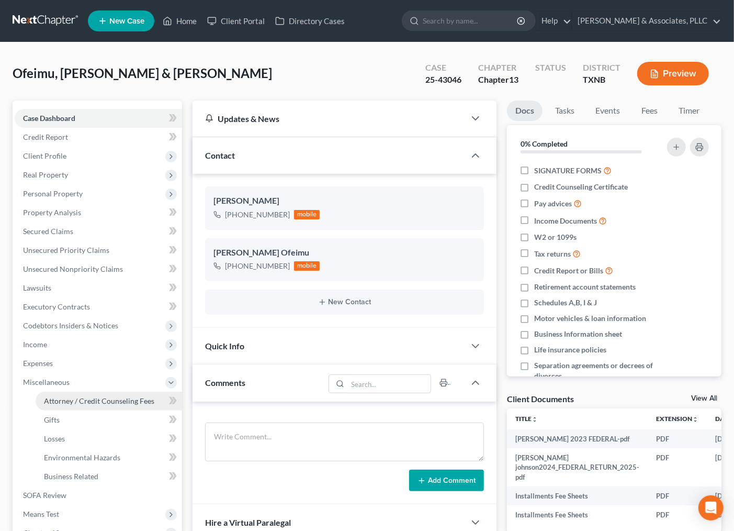
click at [107, 403] on span "Attorney / Credit Counseling Fees" at bounding box center [99, 400] width 110 height 9
select select "0"
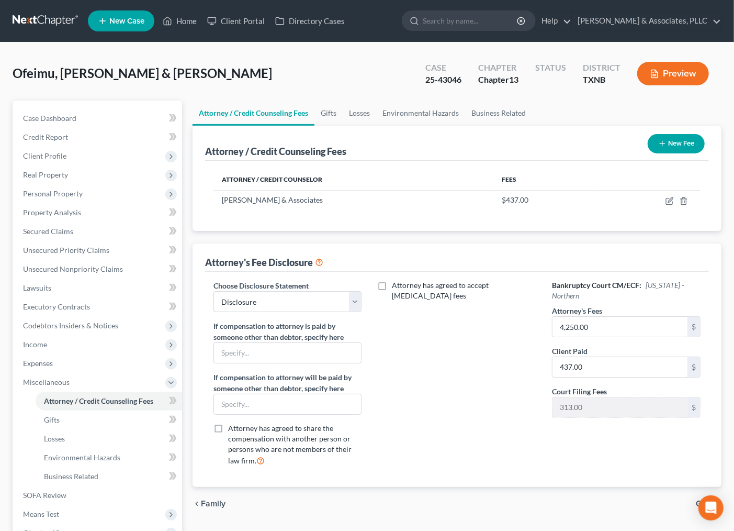
click at [672, 146] on button "New Fee" at bounding box center [676, 143] width 57 height 19
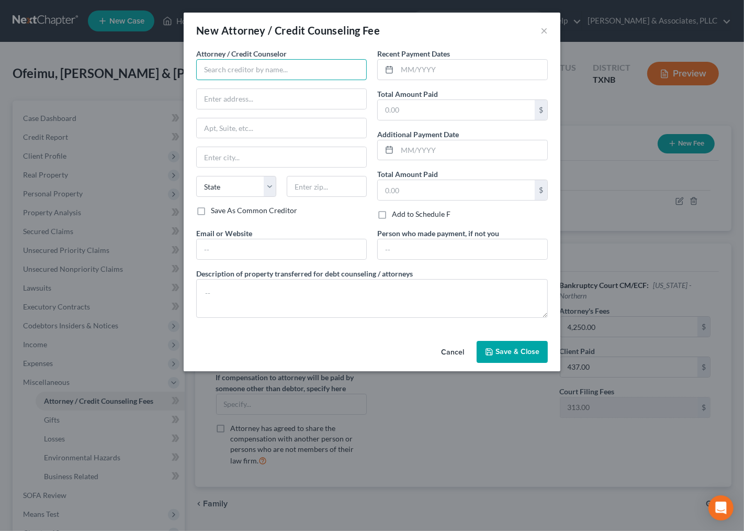
click at [292, 76] on input "text" at bounding box center [281, 69] width 171 height 21
click at [263, 93] on div "Debthelper.com" at bounding box center [259, 88] width 109 height 10
type input "Debthelper.com"
type input "1325 N Congress Ave., #201"
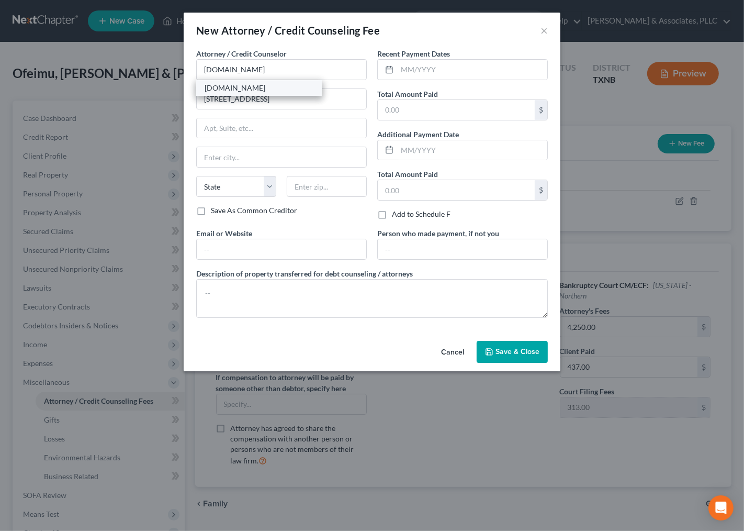
type input "West Palm Beach"
select select "9"
type input "33401"
drag, startPoint x: 391, startPoint y: 66, endPoint x: 415, endPoint y: 70, distance: 24.4
click at [393, 66] on icon at bounding box center [389, 69] width 8 height 8
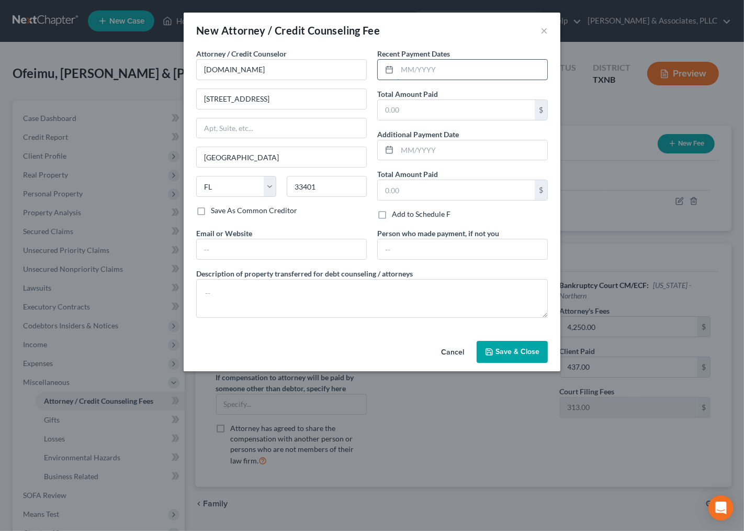
click at [417, 70] on input "text" at bounding box center [472, 70] width 150 height 20
type input "08/2025"
click at [447, 107] on input "text" at bounding box center [456, 110] width 157 height 20
type input "1"
type input "25.00"
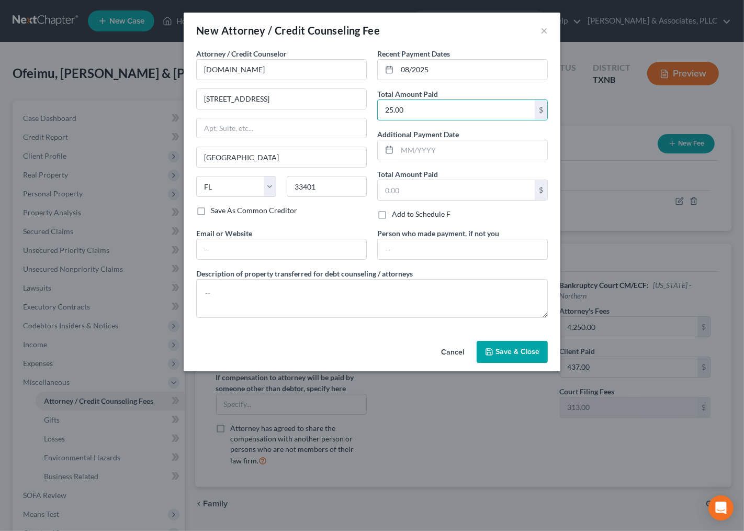
click at [516, 339] on div "Cancel Save & Close" at bounding box center [372, 354] width 377 height 35
click at [513, 351] on span "Save & Close" at bounding box center [518, 351] width 44 height 9
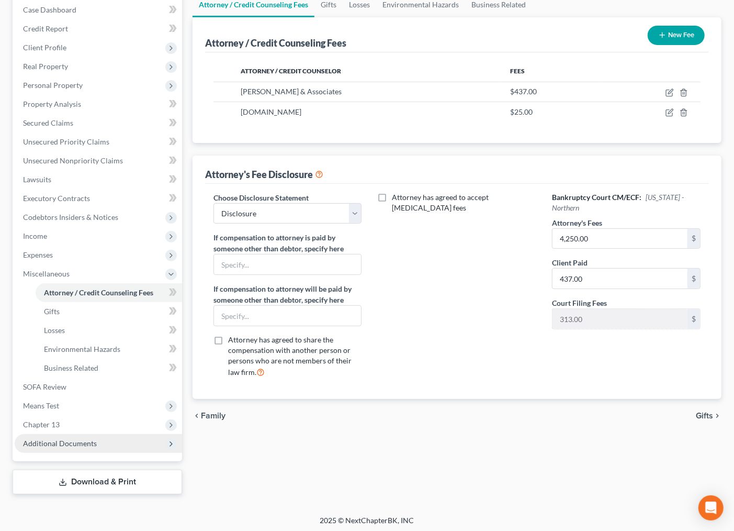
scroll to position [110, 0]
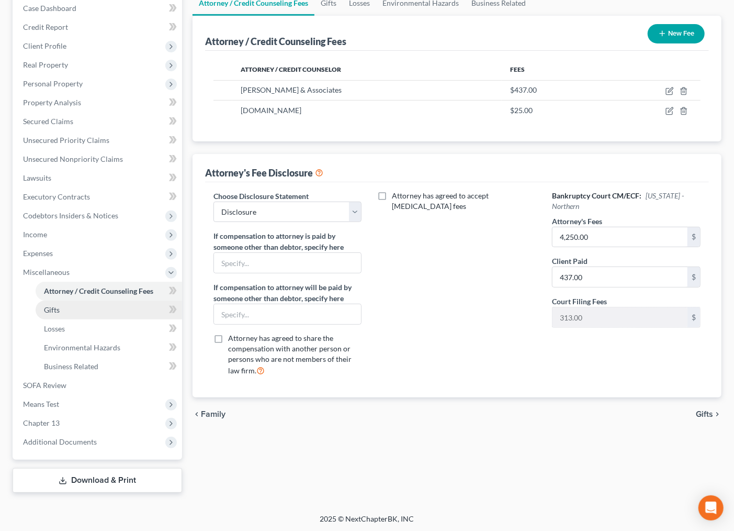
click at [71, 311] on link "Gifts" at bounding box center [109, 309] width 147 height 19
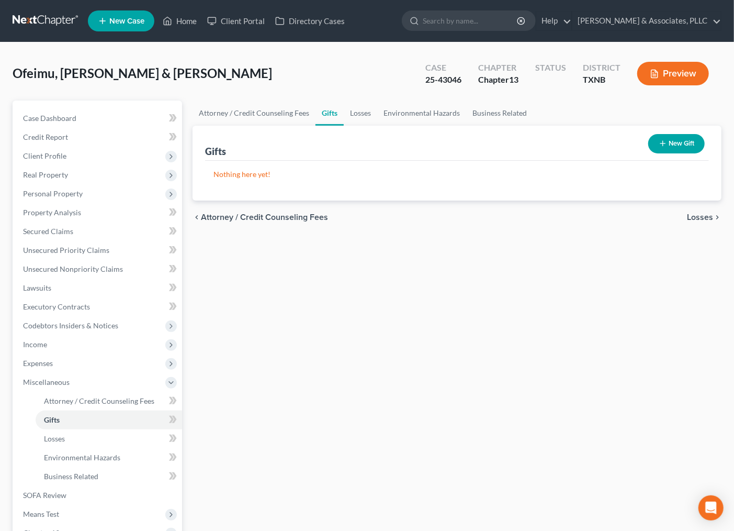
click at [587, 320] on div "Attorney / Credit Counseling Fees Gifts Losses Environmental Hazards Business R…" at bounding box center [457, 351] width 540 height 502
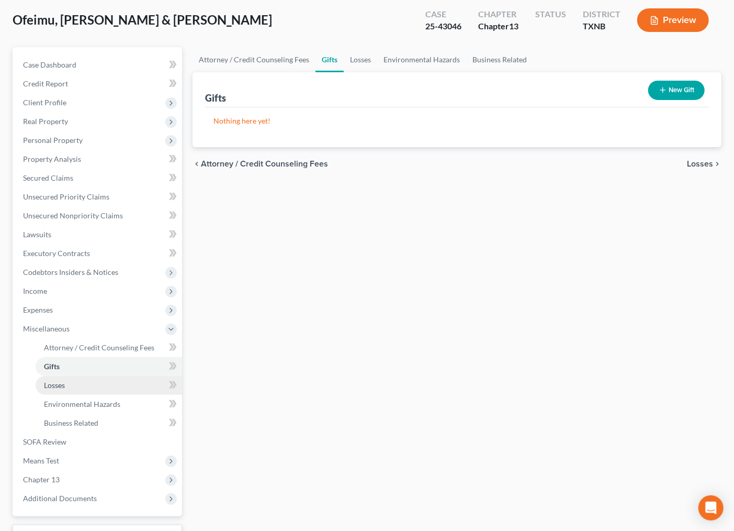
scroll to position [110, 0]
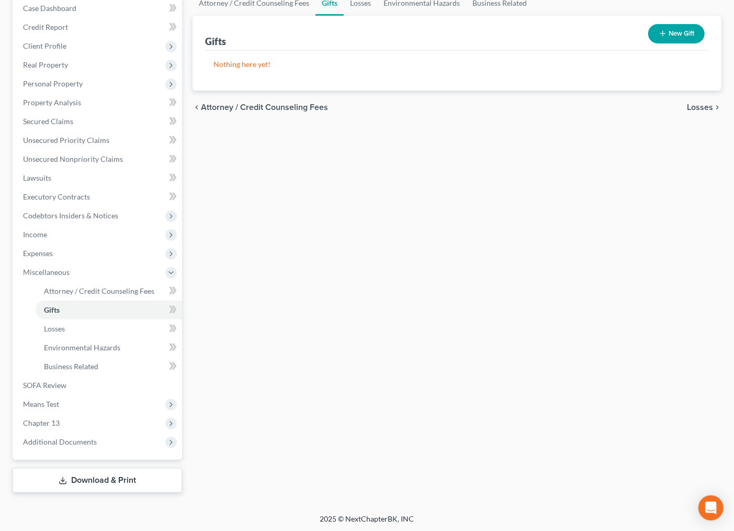
click at [562, 328] on div "Attorney / Credit Counseling Fees Gifts Losses Environmental Hazards Business R…" at bounding box center [457, 242] width 540 height 502
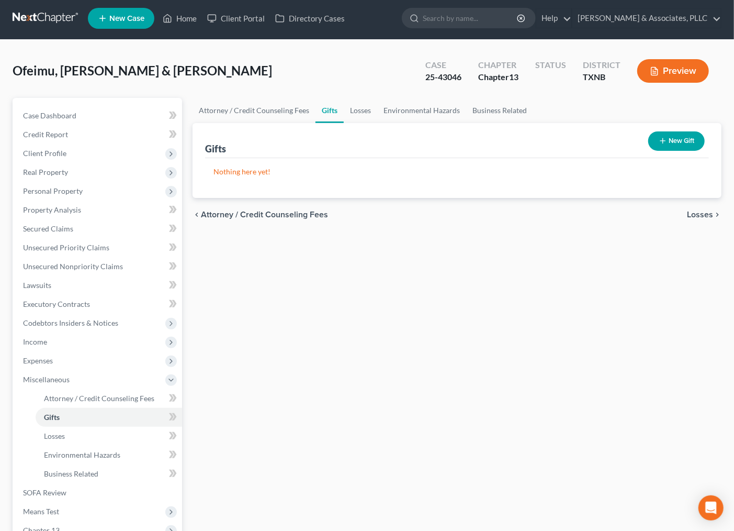
scroll to position [0, 0]
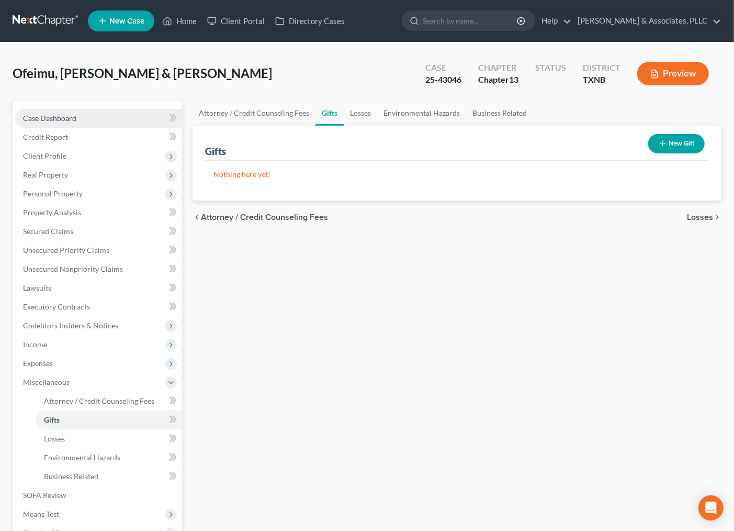
click at [53, 114] on span "Case Dashboard" at bounding box center [49, 118] width 53 height 9
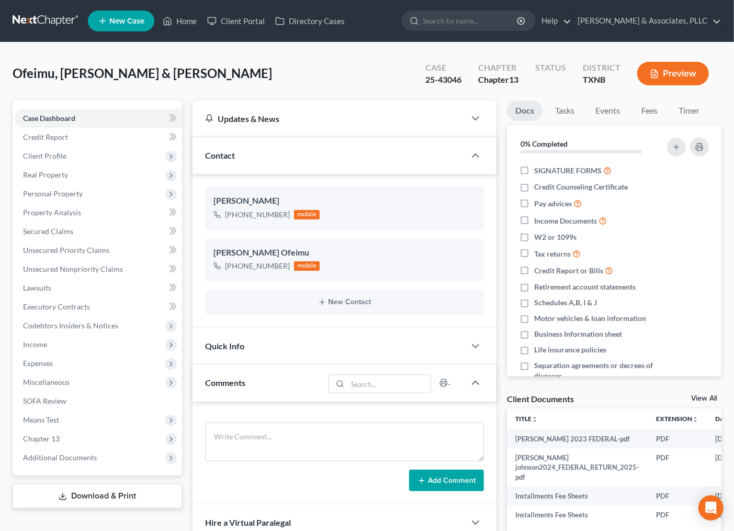
drag, startPoint x: 52, startPoint y: 117, endPoint x: 233, endPoint y: 2, distance: 214.3
click at [52, 117] on span "Case Dashboard" at bounding box center [49, 118] width 52 height 9
click at [182, 12] on link "Home" at bounding box center [180, 21] width 44 height 19
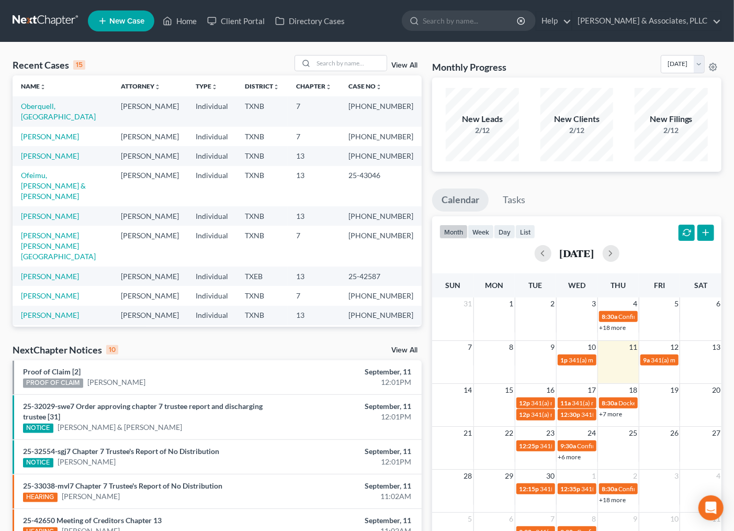
click at [178, 63] on div "Recent Cases 15 View All" at bounding box center [217, 65] width 409 height 20
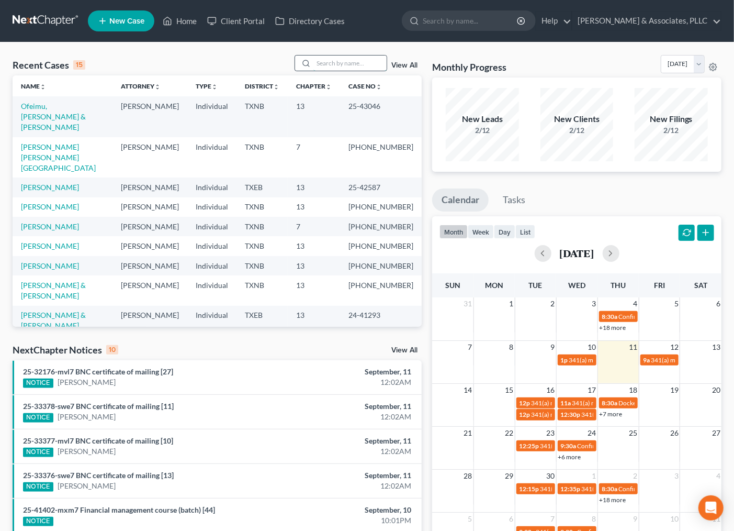
click at [325, 59] on input "search" at bounding box center [350, 62] width 73 height 15
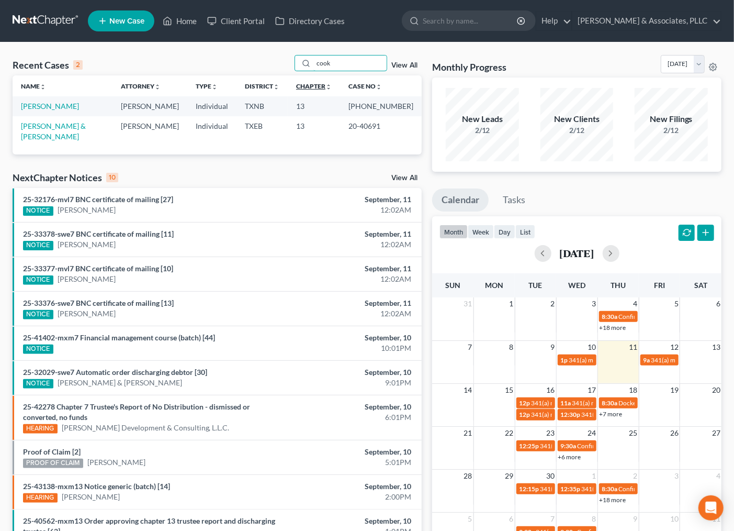
type input "cook"
click at [48, 105] on link "Cook, Erica" at bounding box center [50, 106] width 58 height 9
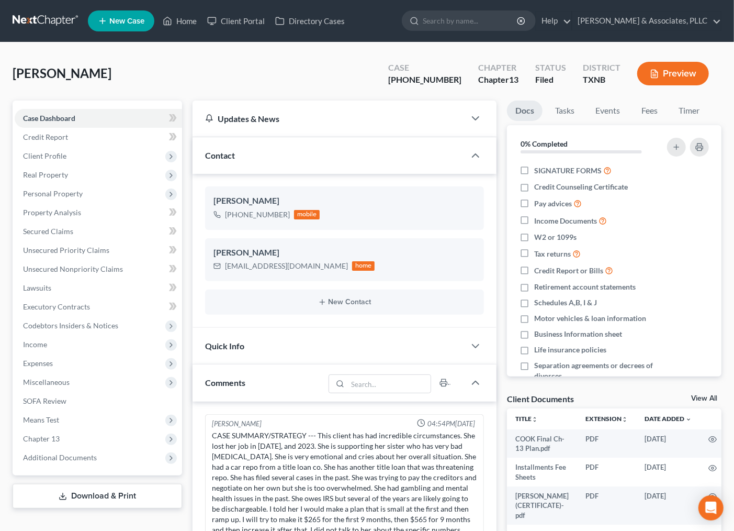
scroll to position [366, 0]
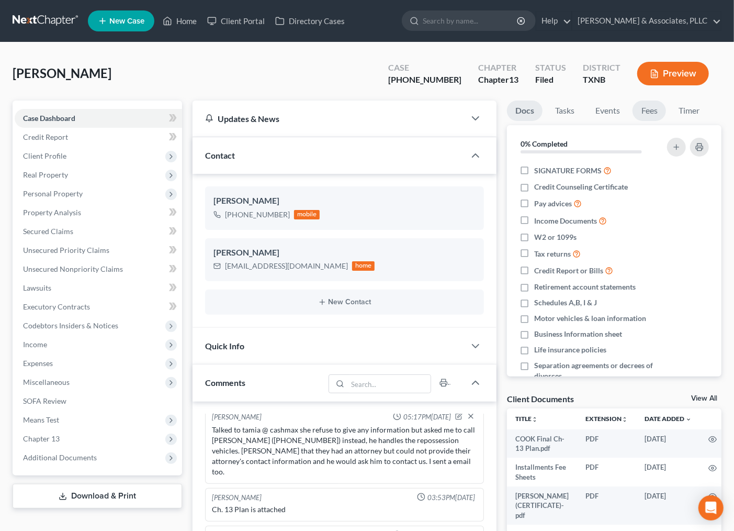
click at [641, 110] on link "Fees" at bounding box center [649, 110] width 33 height 20
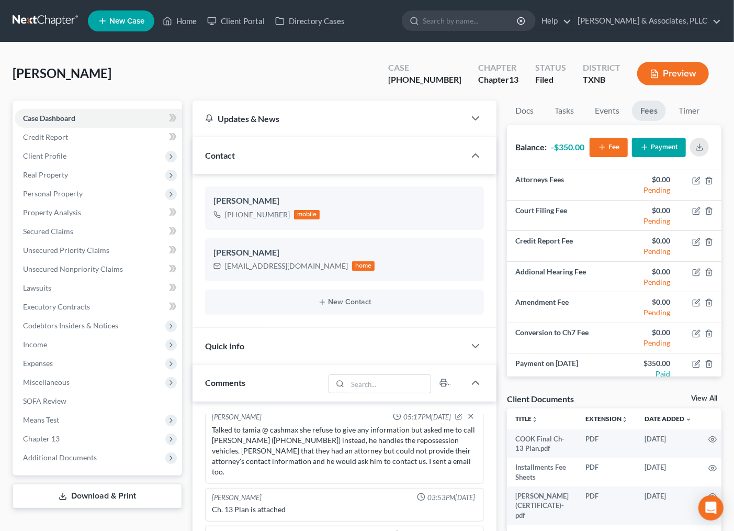
click at [658, 149] on button "Payment" at bounding box center [659, 147] width 54 height 19
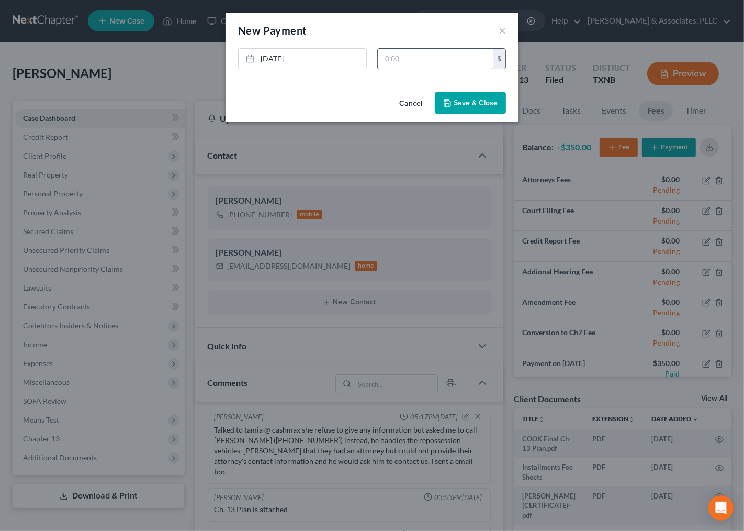
click at [428, 60] on input "text" at bounding box center [435, 59] width 115 height 20
type input "350.00"
click at [461, 105] on button "Save & Close" at bounding box center [470, 103] width 71 height 22
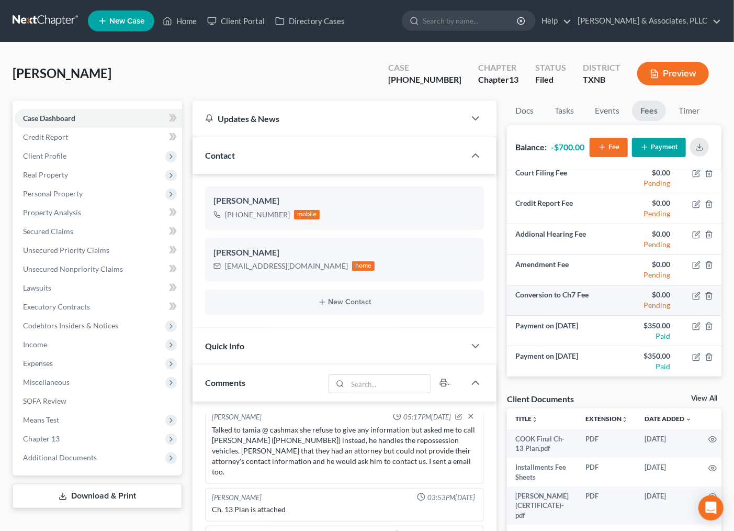
scroll to position [0, 0]
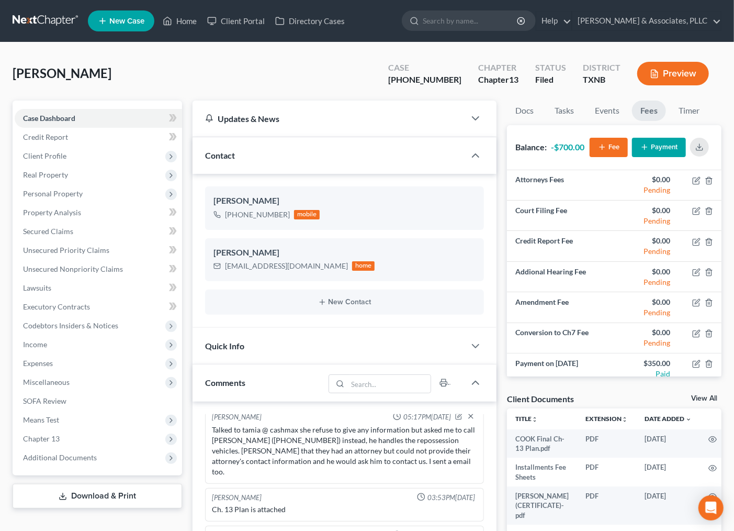
click at [655, 144] on button "Payment" at bounding box center [659, 147] width 54 height 19
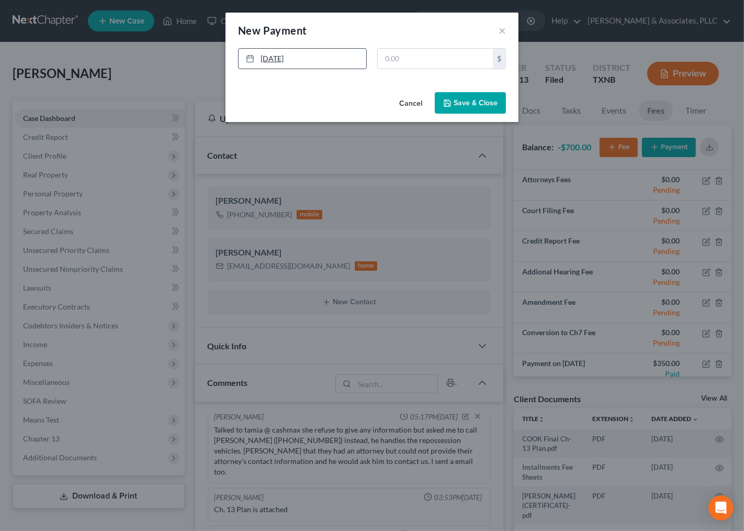
click at [276, 54] on link "9/11/2025" at bounding box center [303, 59] width 128 height 20
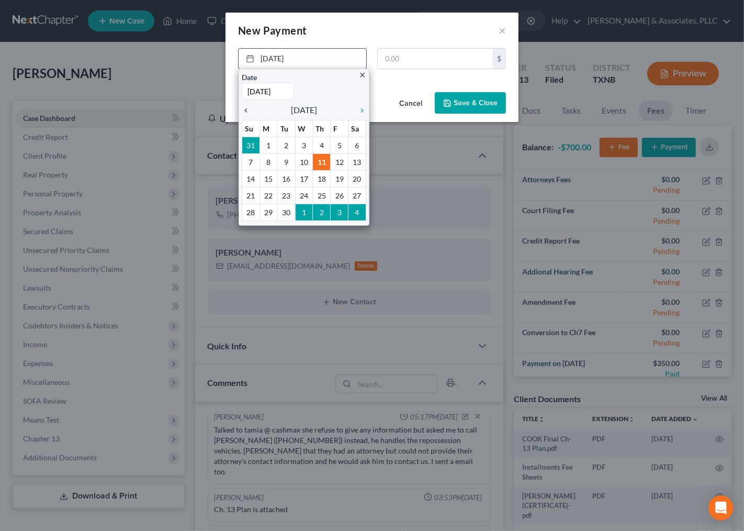
click at [251, 108] on icon "chevron_left" at bounding box center [249, 110] width 14 height 8
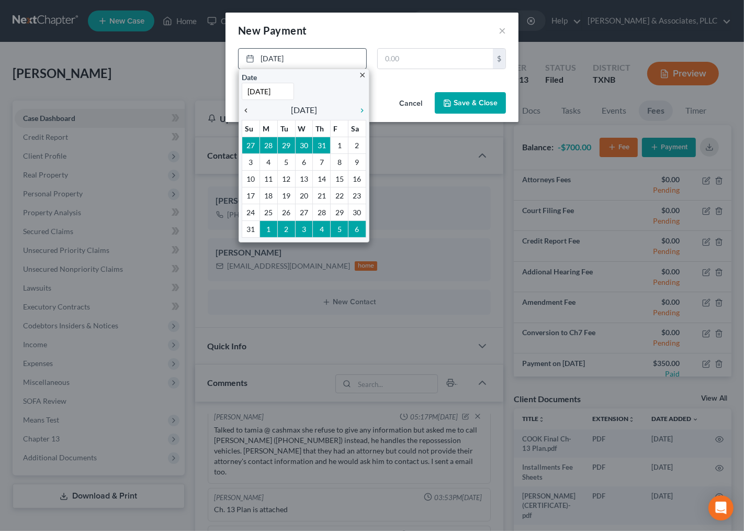
click at [251, 108] on icon "chevron_left" at bounding box center [249, 110] width 14 height 8
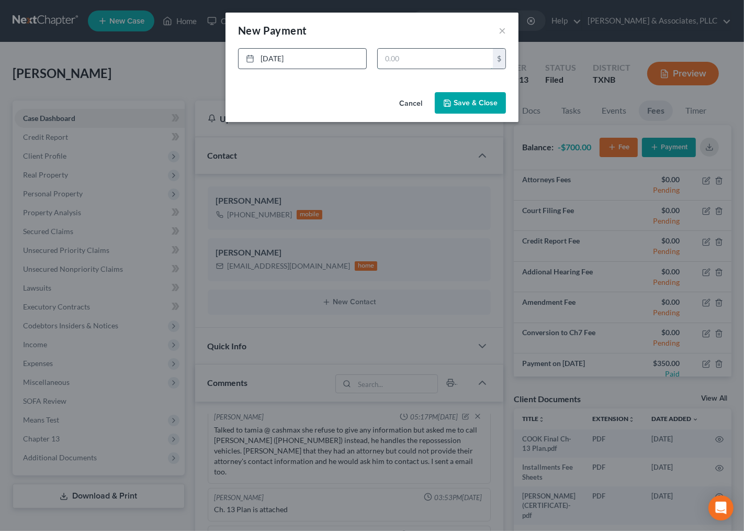
click at [411, 59] on input "text" at bounding box center [435, 59] width 115 height 20
type input "750.00"
click at [473, 101] on button "Save & Close" at bounding box center [470, 103] width 71 height 22
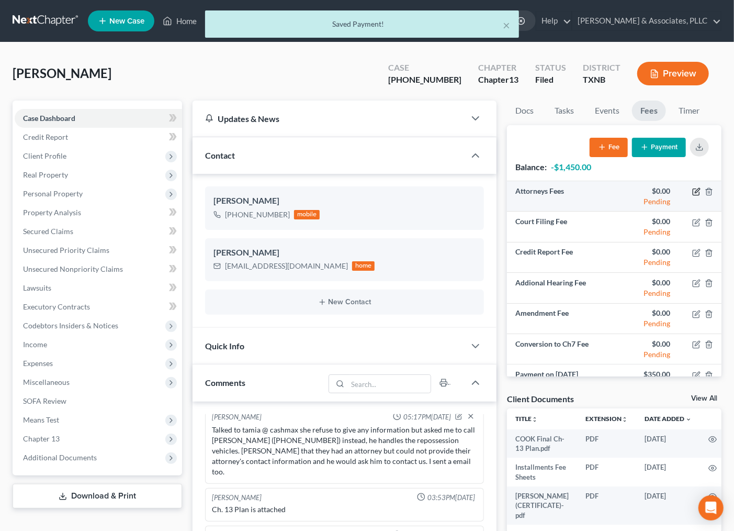
click at [695, 191] on icon "button" at bounding box center [697, 190] width 5 height 5
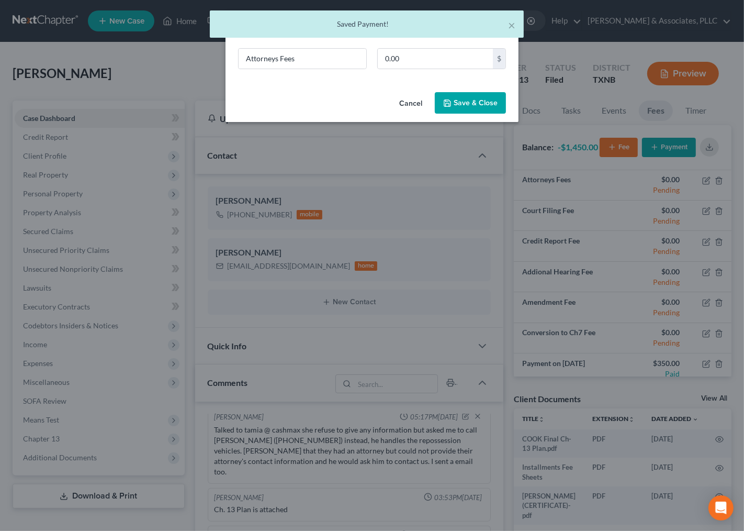
click at [413, 103] on button "Cancel" at bounding box center [411, 103] width 40 height 21
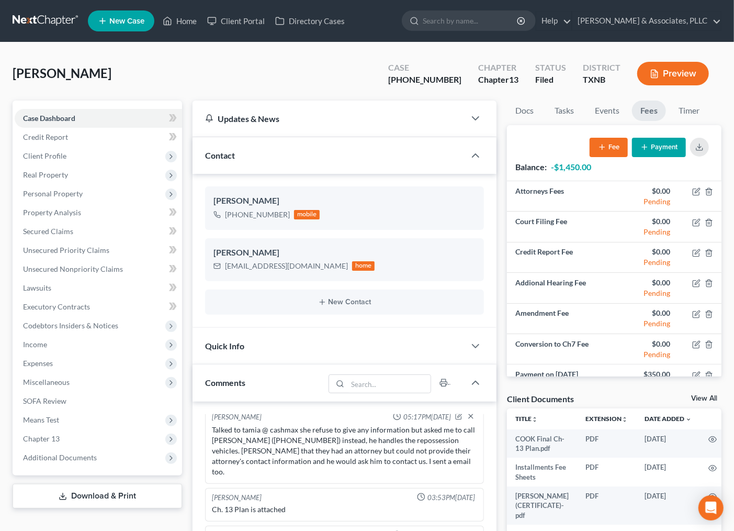
click at [611, 151] on button "Fee" at bounding box center [609, 147] width 38 height 19
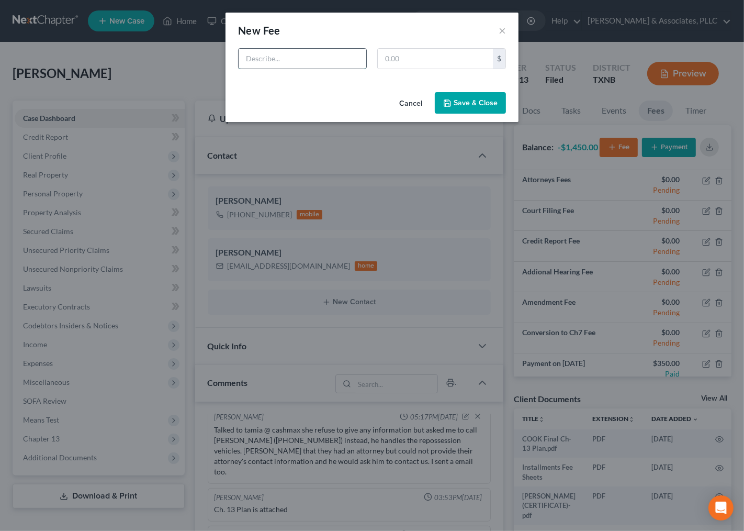
click at [286, 59] on input "text" at bounding box center [303, 59] width 128 height 20
type input "Retainer"
click at [403, 50] on input "text" at bounding box center [435, 59] width 115 height 20
type input "1,500.00"
click at [477, 100] on button "Save & Close" at bounding box center [470, 103] width 71 height 22
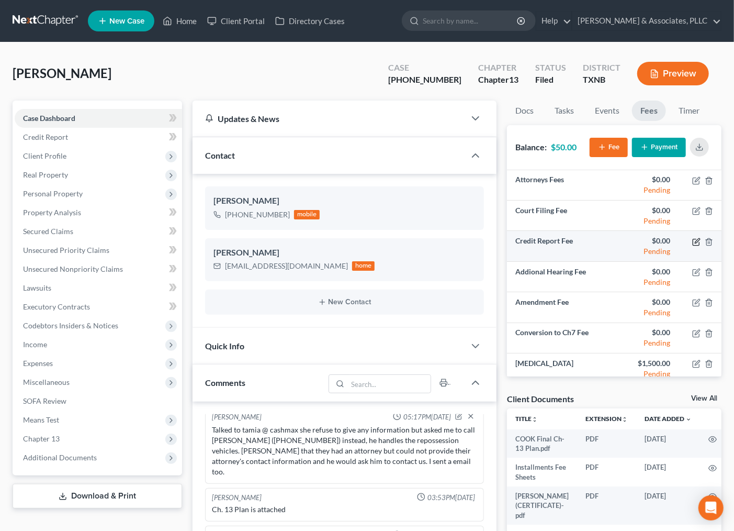
click at [693, 239] on icon "button" at bounding box center [696, 242] width 6 height 6
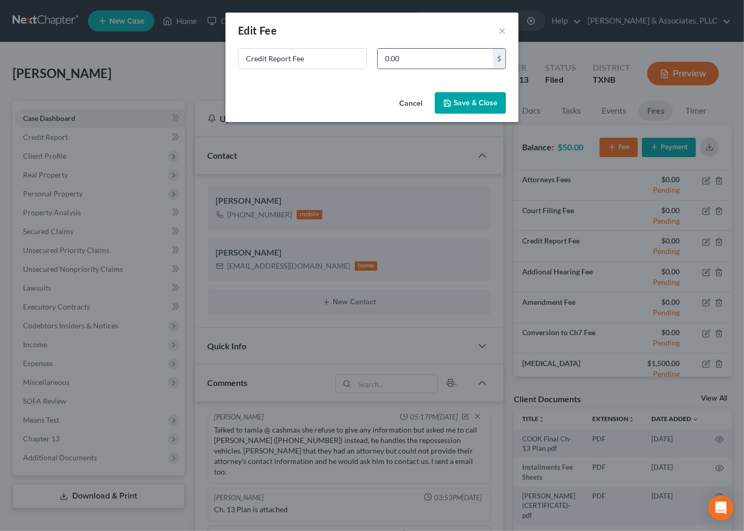
click at [409, 55] on input "0.00" at bounding box center [435, 59] width 115 height 20
type input "50.0"
click at [468, 103] on button "Save & Close" at bounding box center [470, 103] width 71 height 22
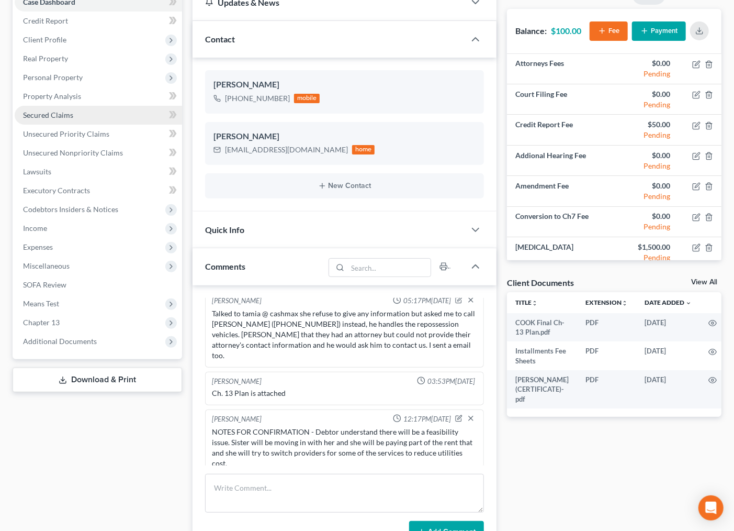
click at [51, 117] on span "Secured Claims" at bounding box center [48, 114] width 50 height 9
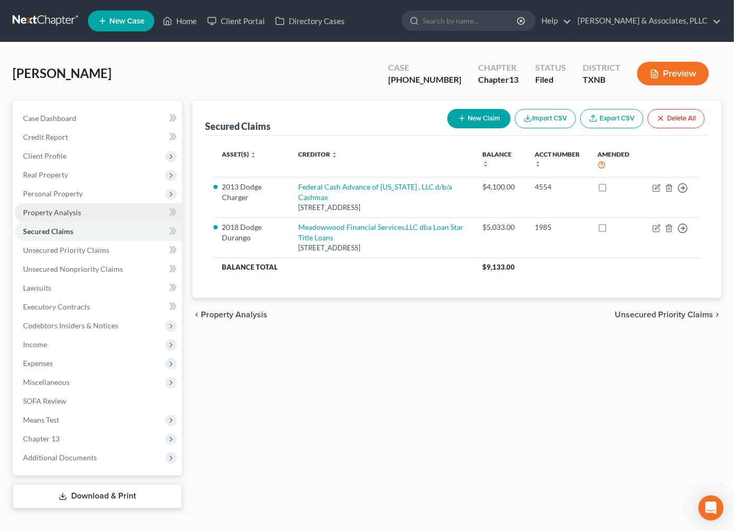
click at [44, 213] on span "Property Analysis" at bounding box center [52, 212] width 58 height 9
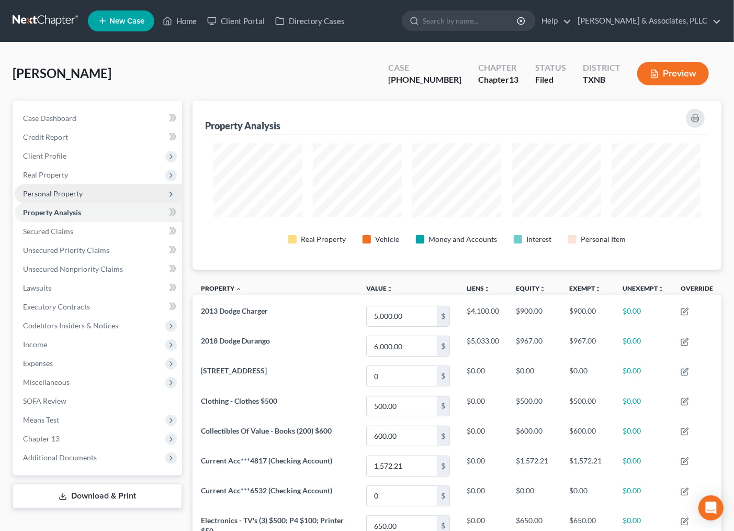
click at [43, 187] on span "Personal Property" at bounding box center [98, 193] width 167 height 19
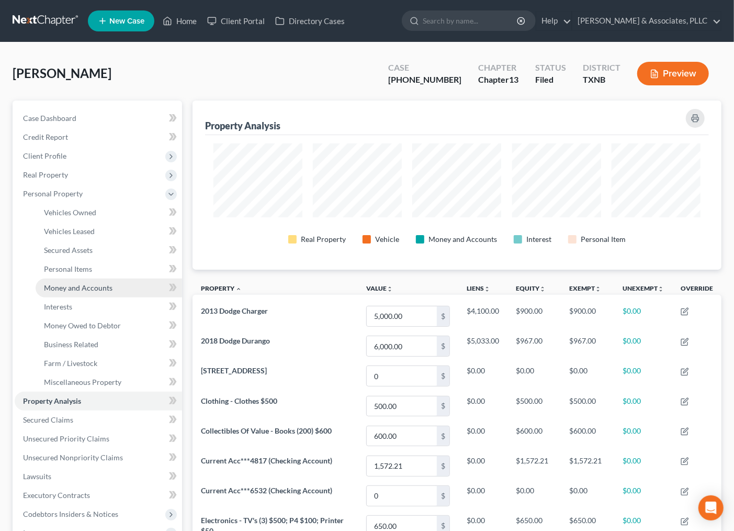
click at [84, 278] on link "Money and Accounts" at bounding box center [109, 287] width 147 height 19
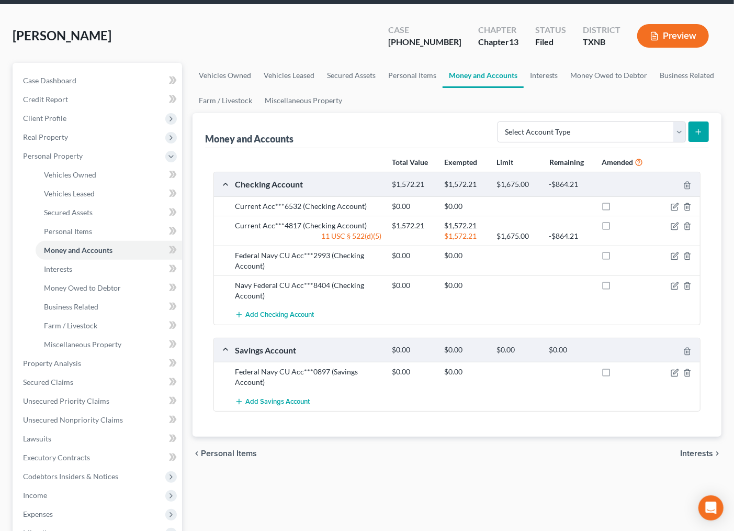
scroll to position [58, 0]
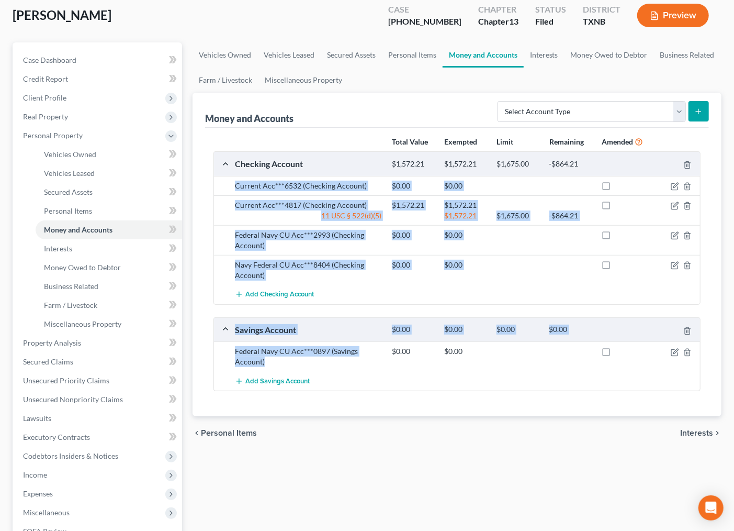
drag, startPoint x: 271, startPoint y: 367, endPoint x: 232, endPoint y: 176, distance: 194.9
click at [232, 176] on div "Checking Account $1,572.21 $1,572.21 $1,675.00 -$864.21 Current Acc***6532 (Che…" at bounding box center [457, 271] width 487 height 240
copy div "Current Acc***6532 (Checking Account) $0.00 $0.00 Current Acc***4817 (Checking …"
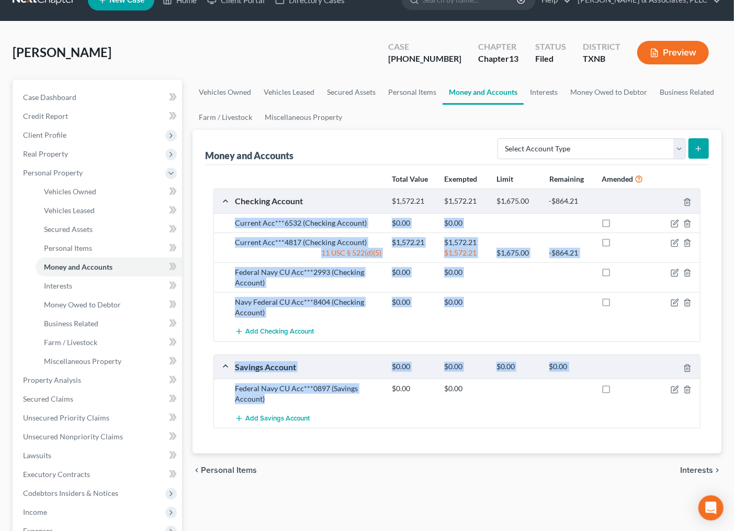
scroll to position [0, 0]
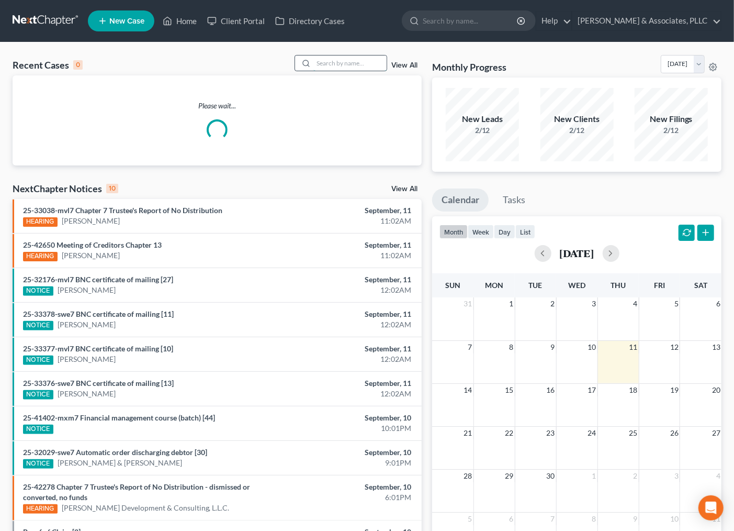
click at [364, 64] on input "search" at bounding box center [350, 62] width 73 height 15
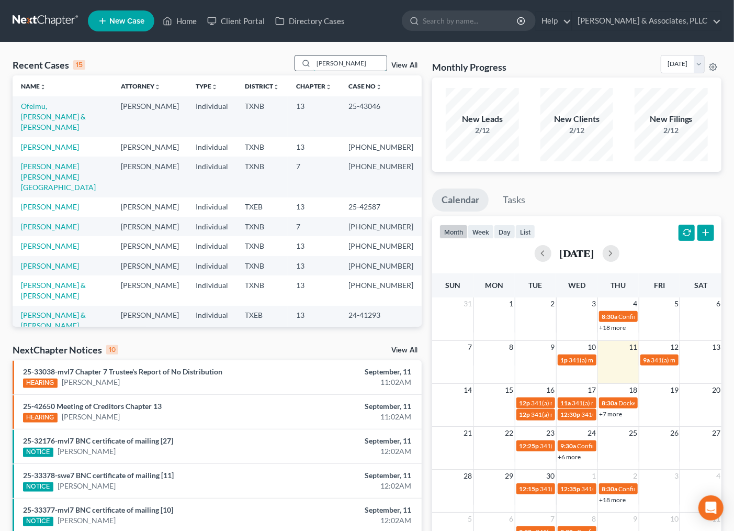
type input "richards"
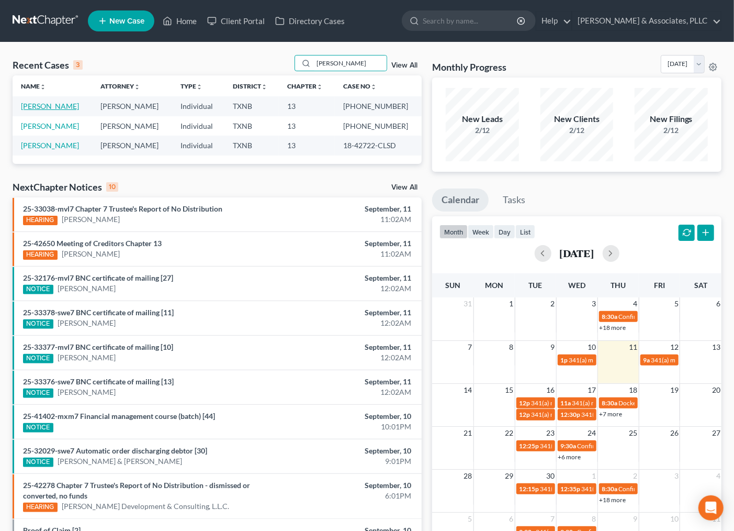
click at [66, 108] on link "Richards, Demetria" at bounding box center [50, 106] width 58 height 9
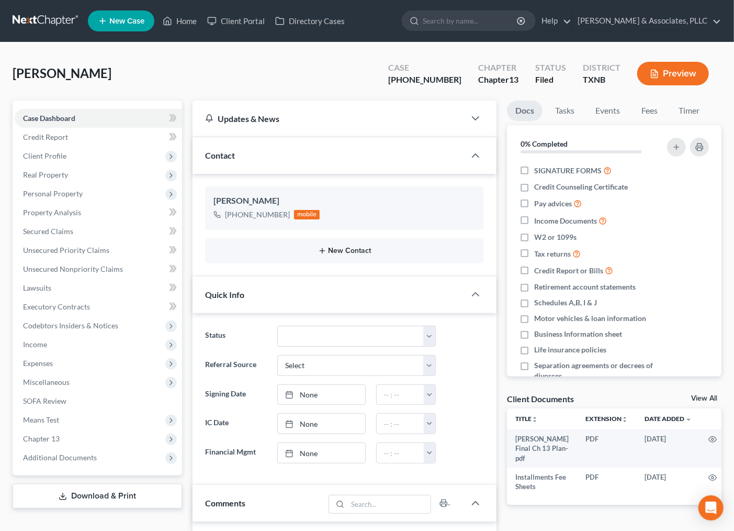
scroll to position [473, 0]
click at [640, 108] on link "Fees" at bounding box center [649, 110] width 33 height 20
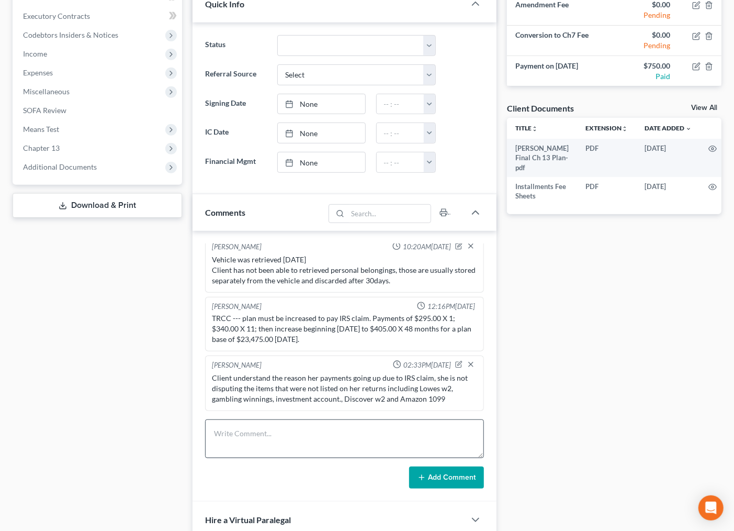
scroll to position [349, 0]
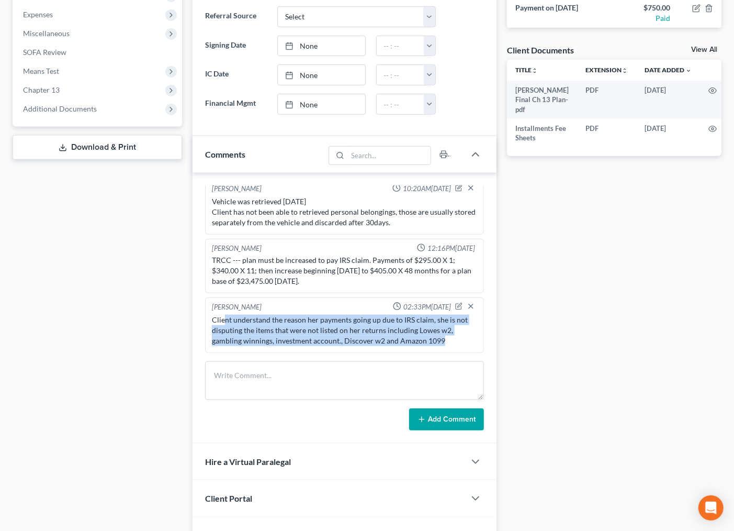
drag, startPoint x: 223, startPoint y: 322, endPoint x: 451, endPoint y: 342, distance: 228.5
click at [451, 342] on div "Client understand the reason her payments going up due to IRS claim, she is not…" at bounding box center [345, 330] width 266 height 31
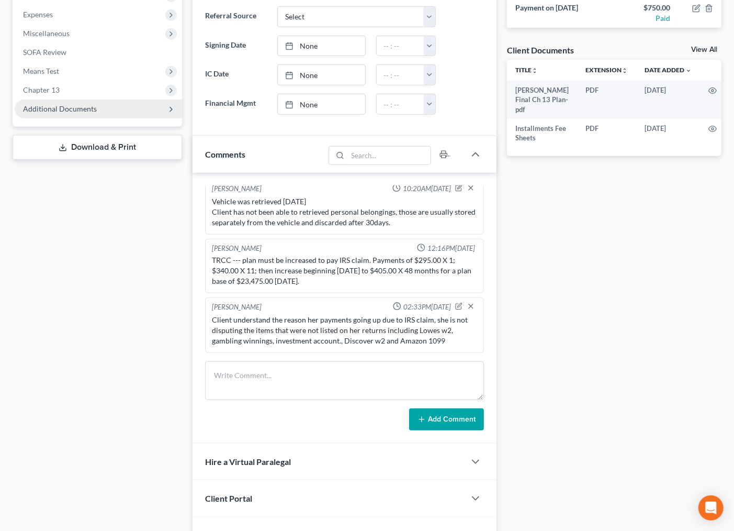
click at [62, 108] on span "Additional Documents" at bounding box center [60, 108] width 74 height 9
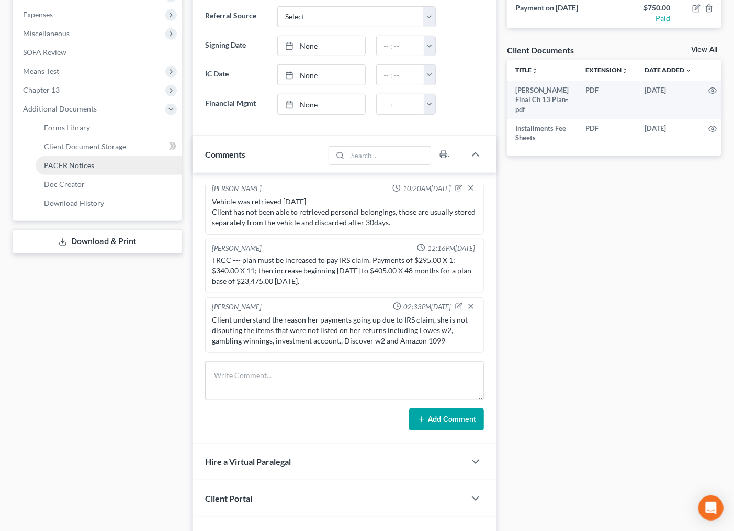
click at [72, 161] on span "PACER Notices" at bounding box center [69, 165] width 50 height 9
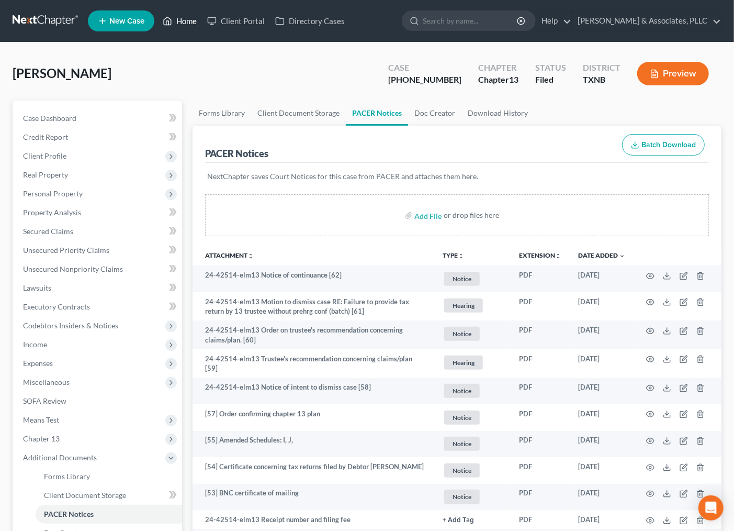
click at [192, 23] on link "Home" at bounding box center [180, 21] width 44 height 19
